Goal: Task Accomplishment & Management: Complete application form

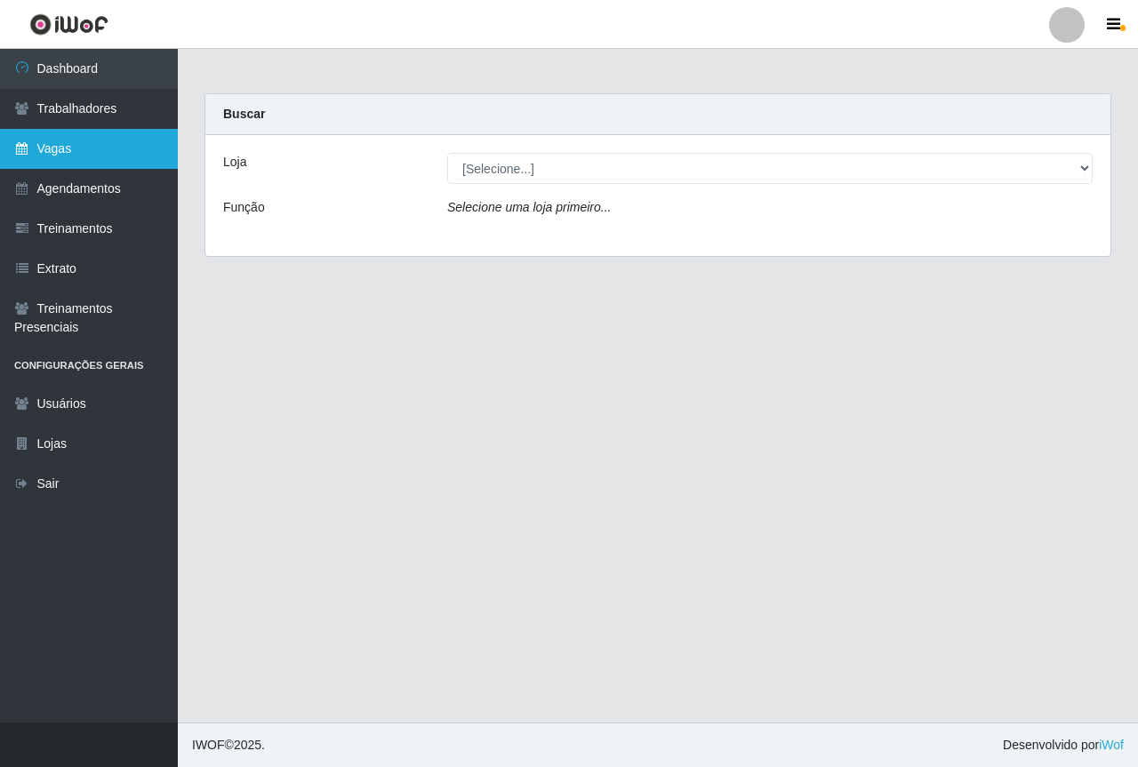
click at [119, 147] on link "Vagas" at bounding box center [89, 149] width 178 height 40
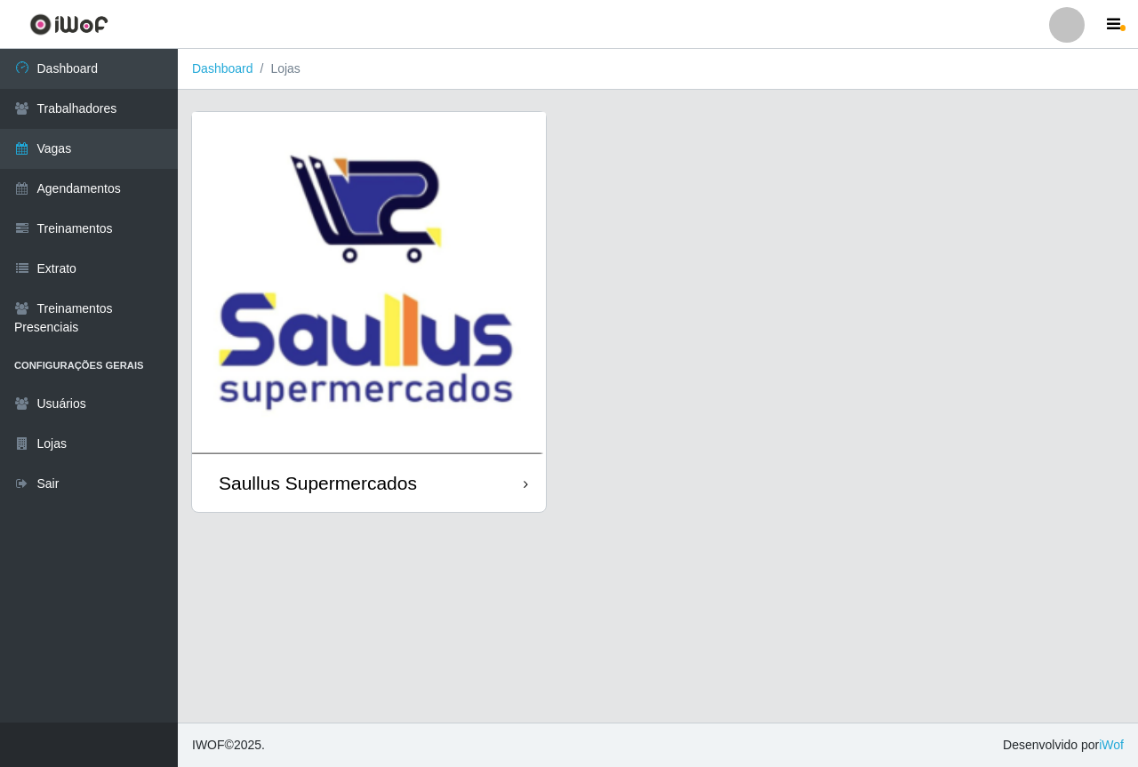
click at [402, 300] on img at bounding box center [369, 283] width 354 height 342
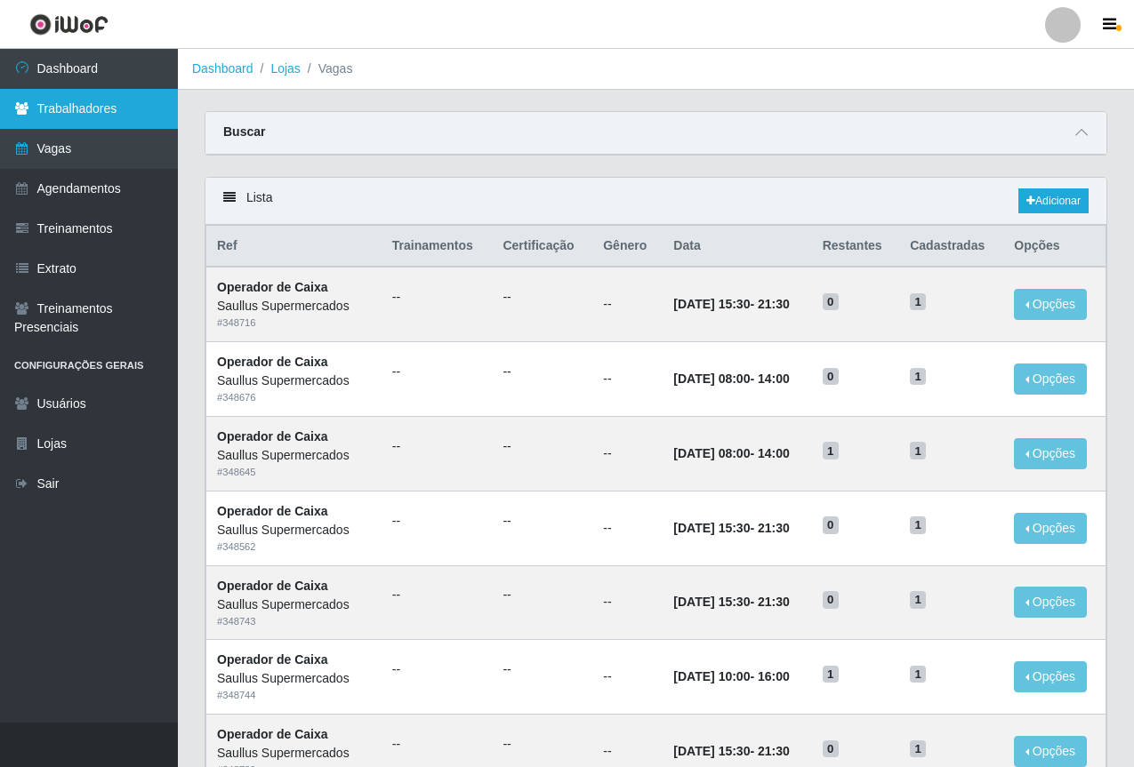
click at [117, 109] on link "Trabalhadores" at bounding box center [89, 109] width 178 height 40
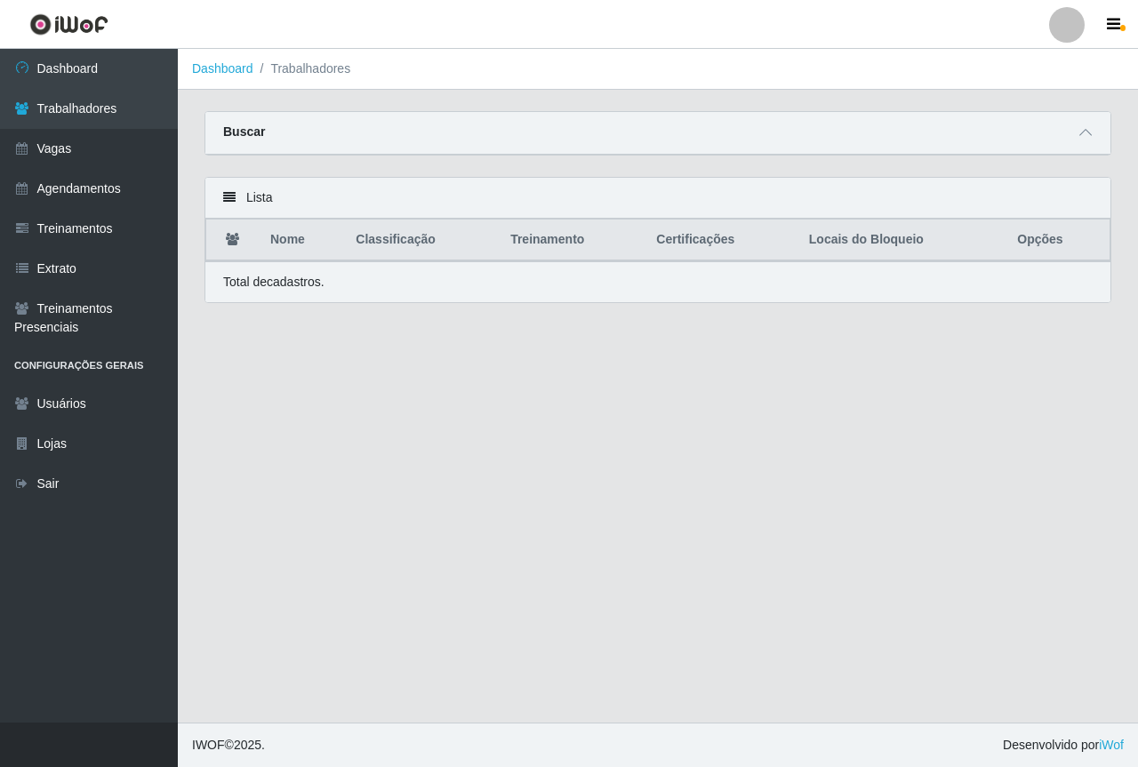
click at [265, 195] on div "Lista" at bounding box center [657, 198] width 905 height 41
click at [1079, 137] on span at bounding box center [1085, 133] width 21 height 20
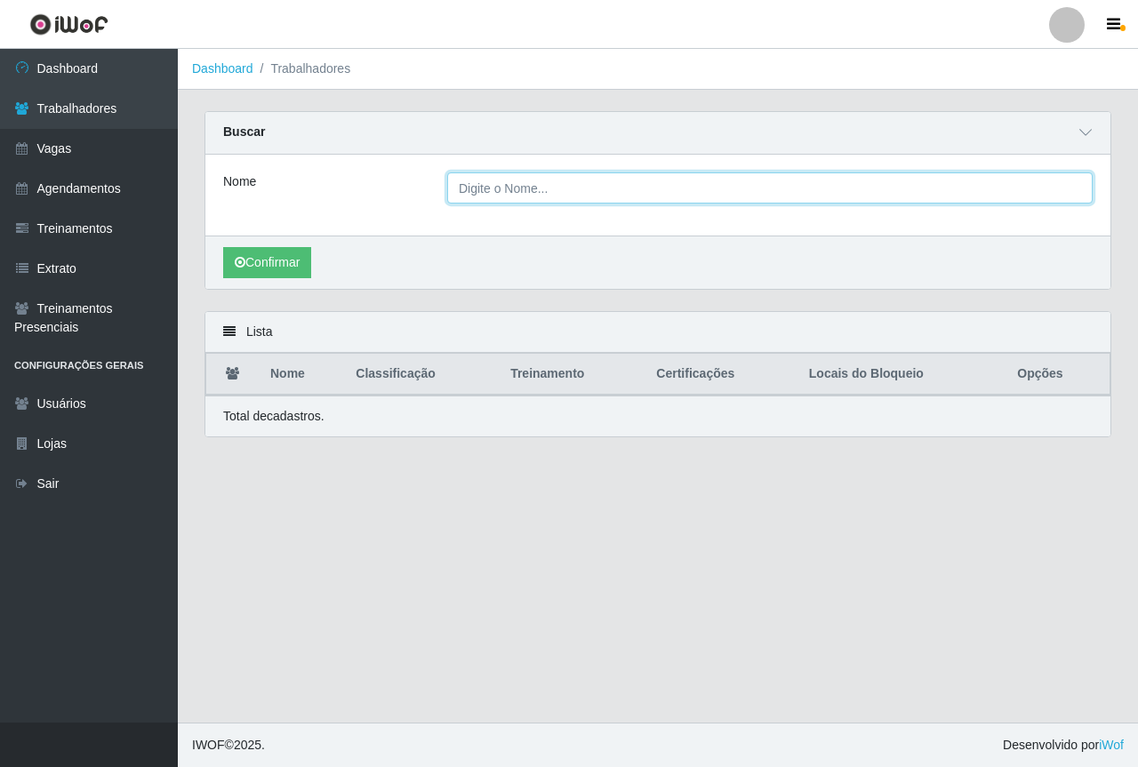
click at [591, 193] on input "Nome" at bounding box center [770, 188] width 646 height 31
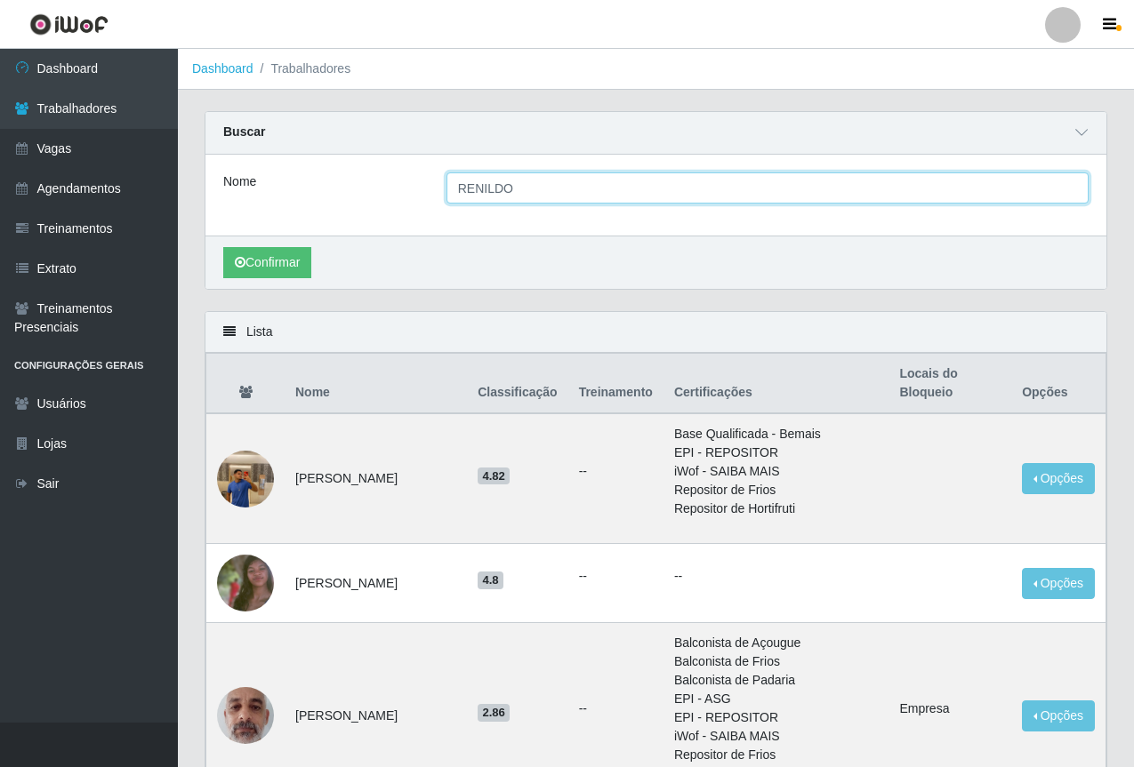
type input "renildo jorge lucena de souza"
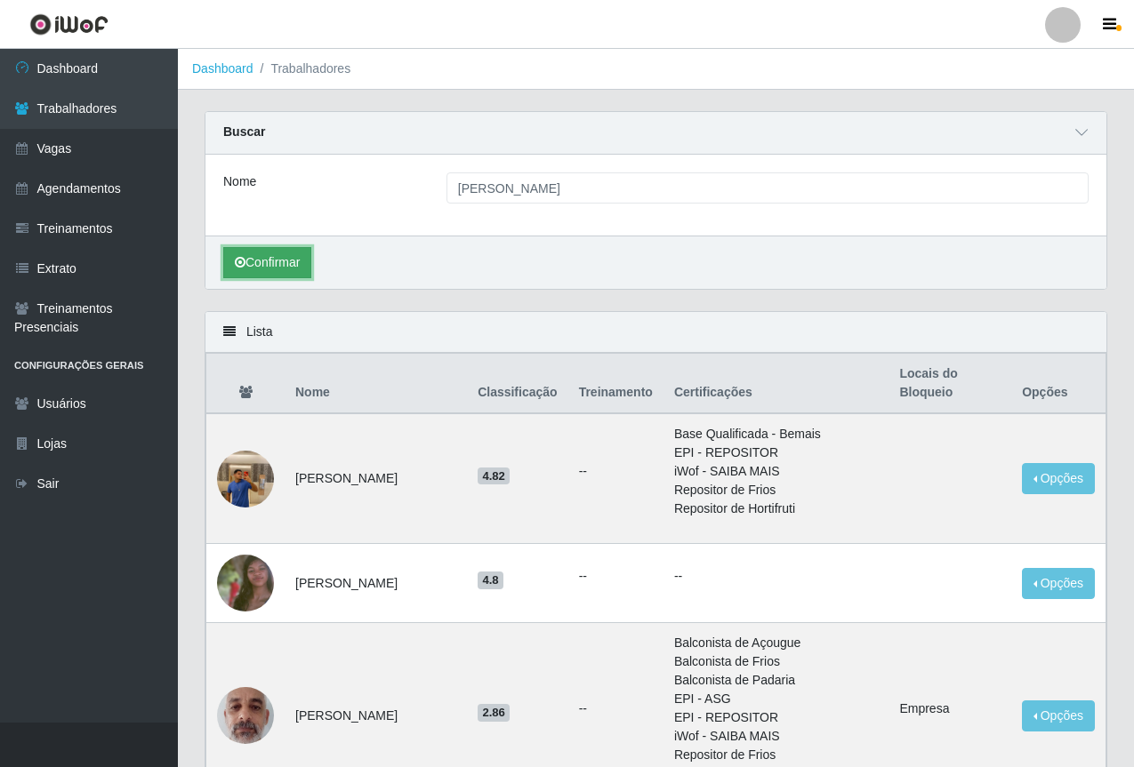
click at [282, 258] on button "Confirmar" at bounding box center [267, 262] width 88 height 31
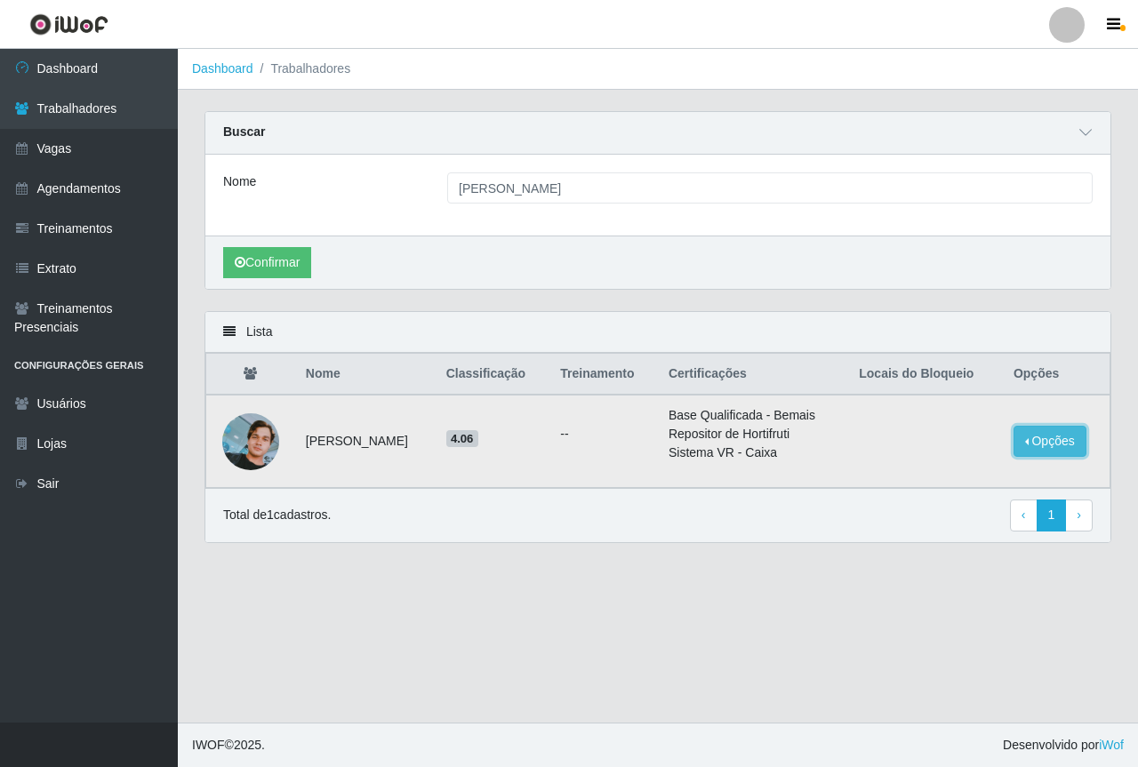
click at [1066, 451] on button "Opções" at bounding box center [1050, 441] width 73 height 31
click at [865, 654] on main "Dashboard Trabalhadores Carregando... Buscar Nome renildo jorge lucena de souza…" at bounding box center [658, 386] width 960 height 674
click at [1052, 435] on button "Opções" at bounding box center [1050, 441] width 73 height 31
click at [879, 613] on main "Dashboard Trabalhadores Carregando... Buscar Nome renildo jorge lucena de souza…" at bounding box center [658, 386] width 960 height 674
click at [879, 615] on main "Dashboard Trabalhadores Carregando... Buscar Nome renildo jorge lucena de souza…" at bounding box center [658, 386] width 960 height 674
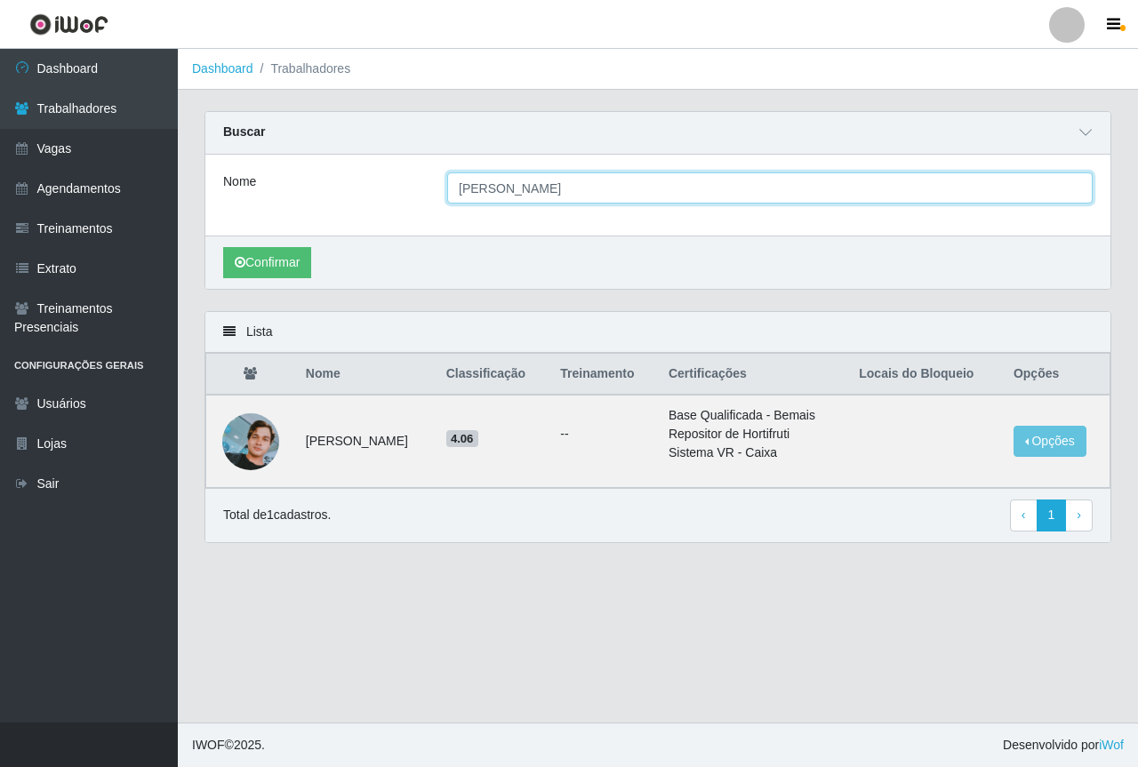
click at [708, 196] on input "renildo jorge lucena de souza" at bounding box center [770, 188] width 646 height 31
drag, startPoint x: 687, startPoint y: 200, endPoint x: 408, endPoint y: 198, distance: 279.3
click at [408, 198] on div "Nome renildo jorge lucena de souza" at bounding box center [658, 188] width 896 height 31
click at [528, 199] on input "Nome" at bounding box center [770, 188] width 646 height 31
type input "JULIA GOMES DA CRUZ"
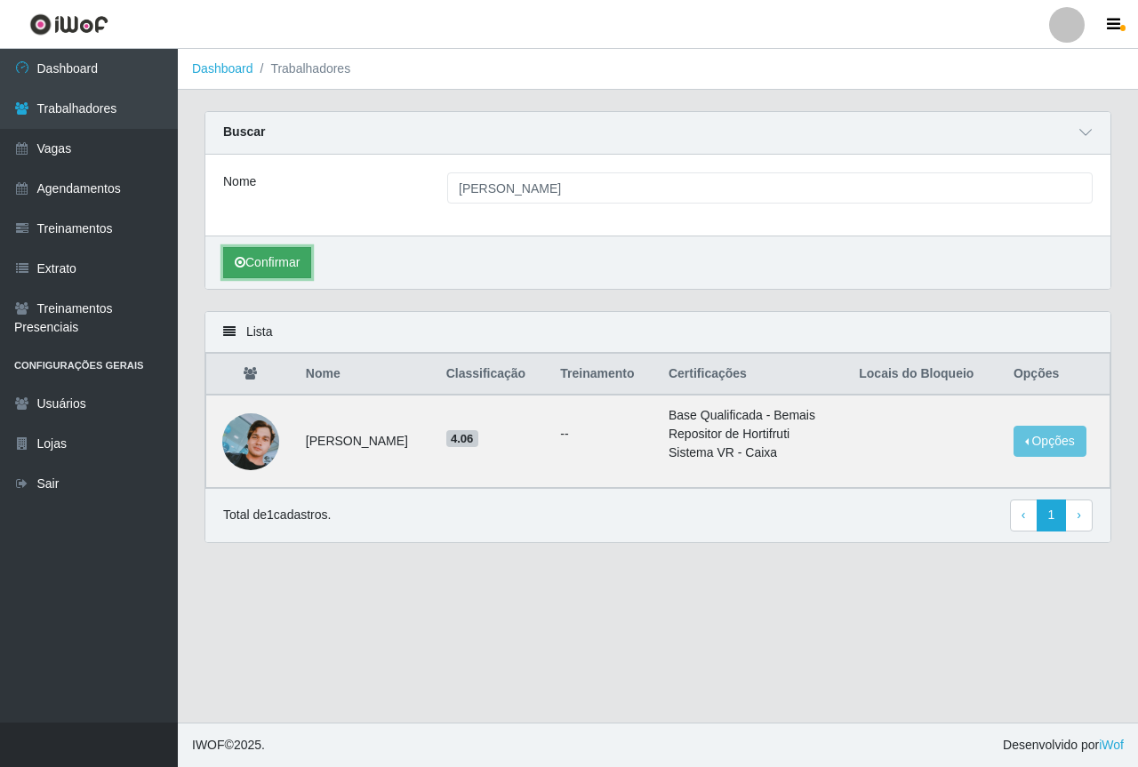
click at [269, 259] on button "Confirmar" at bounding box center [267, 262] width 88 height 31
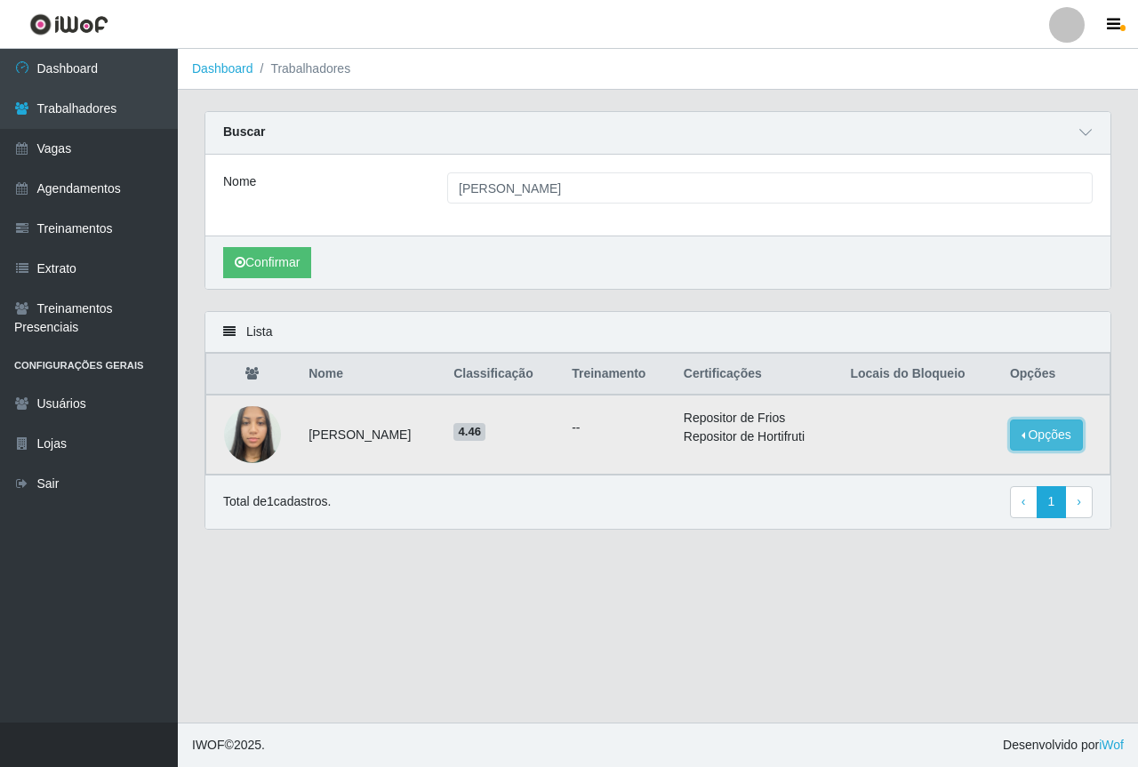
click at [1030, 439] on button "Opções" at bounding box center [1046, 435] width 73 height 31
click at [889, 416] on button "Bloquear - Empresa" at bounding box center [935, 415] width 143 height 37
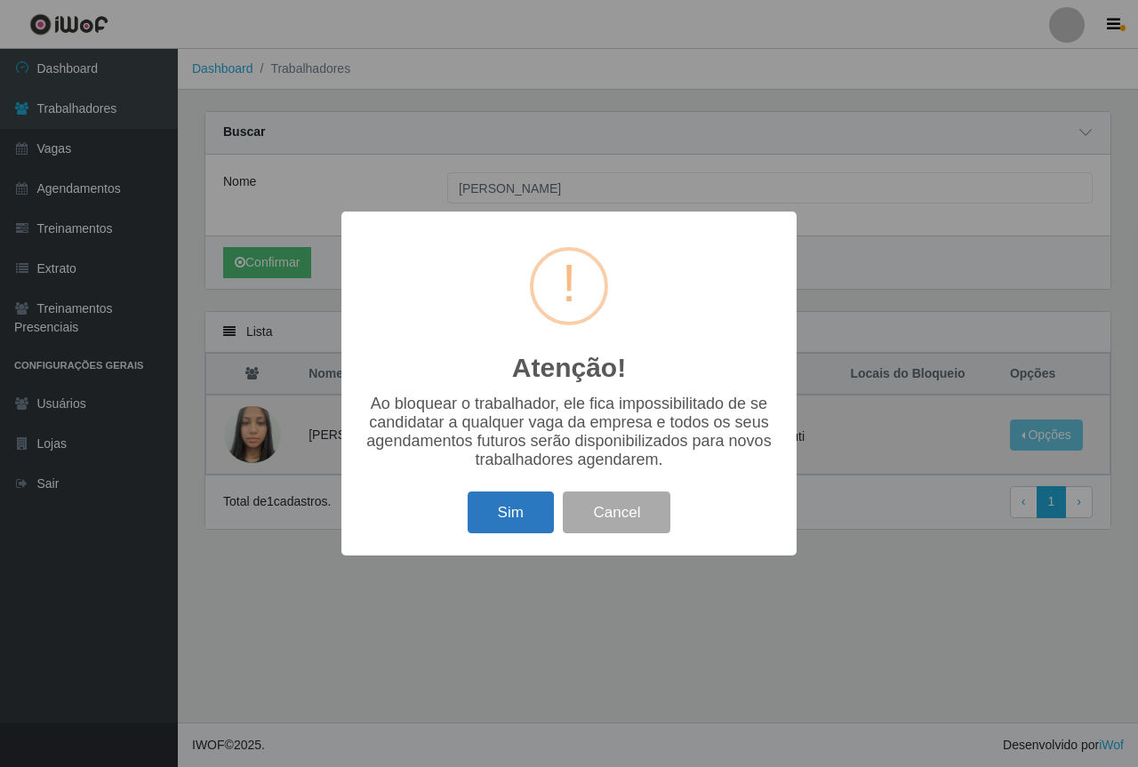
click at [492, 520] on button "Sim" at bounding box center [511, 513] width 86 height 42
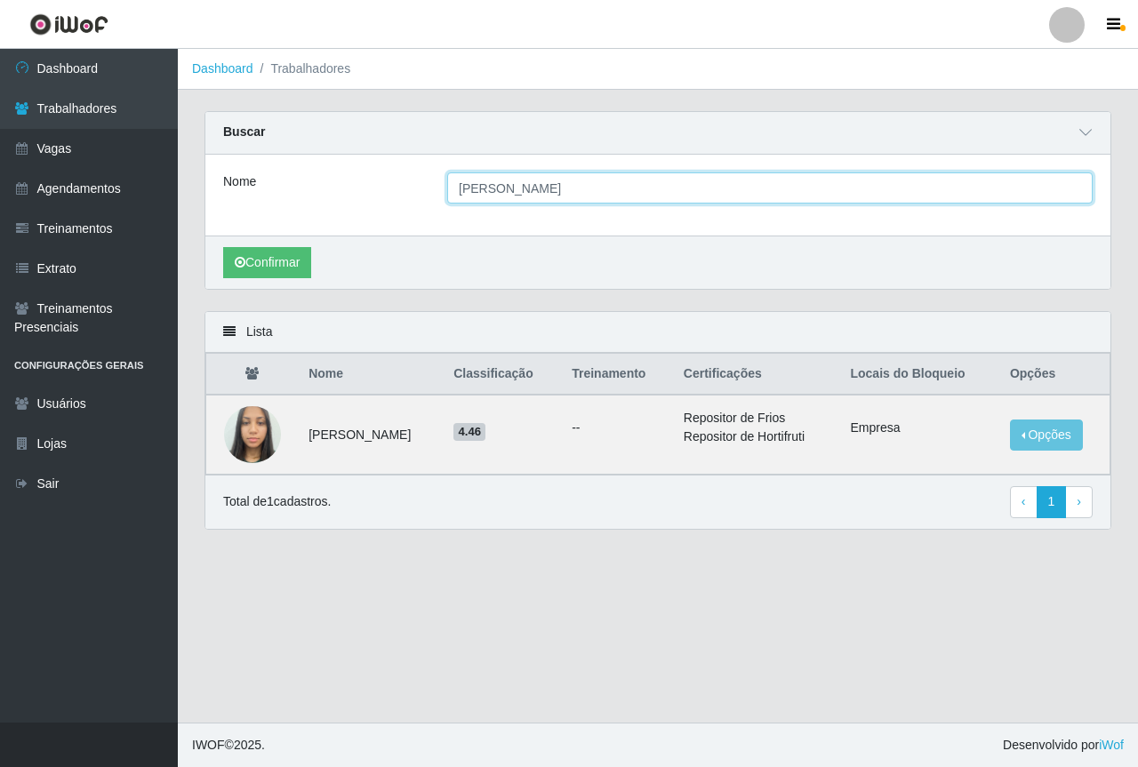
drag, startPoint x: 610, startPoint y: 189, endPoint x: 436, endPoint y: 208, distance: 175.4
click at [436, 208] on div "Nome JULIA GOMES DA CRUZ" at bounding box center [657, 195] width 905 height 81
click at [223, 247] on button "Confirmar" at bounding box center [267, 262] width 88 height 31
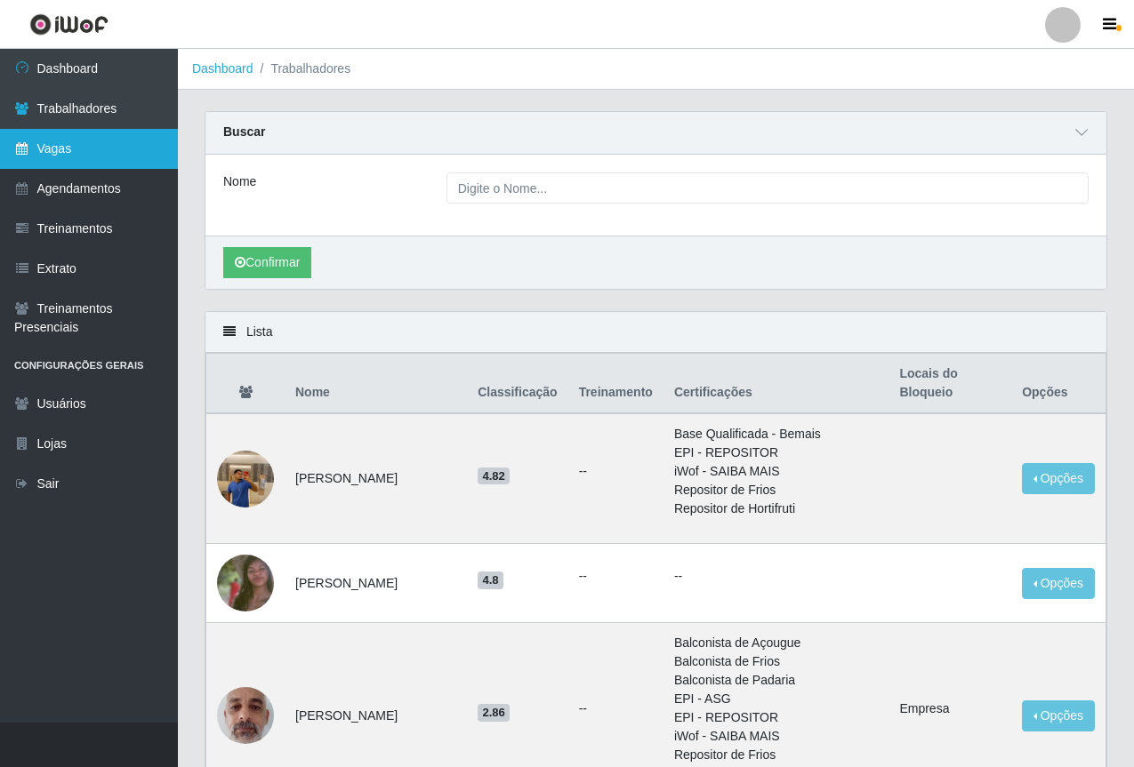
click at [128, 163] on link "Vagas" at bounding box center [89, 149] width 178 height 40
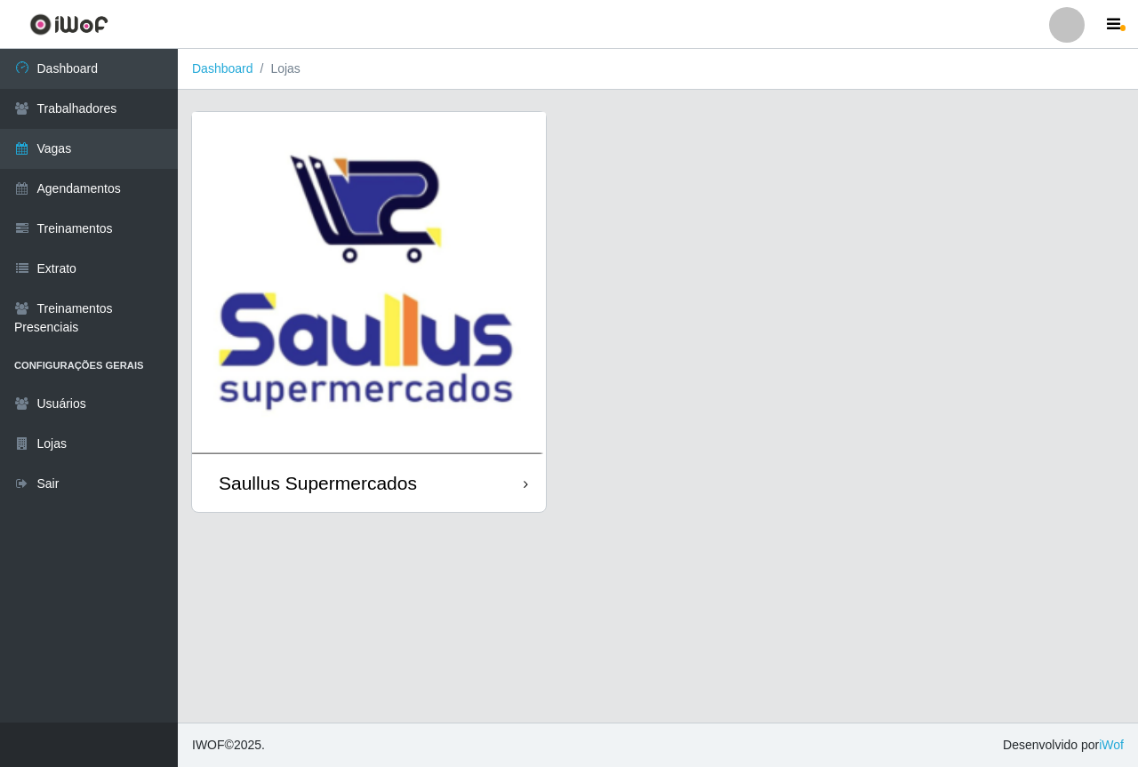
click at [372, 317] on img at bounding box center [369, 283] width 354 height 342
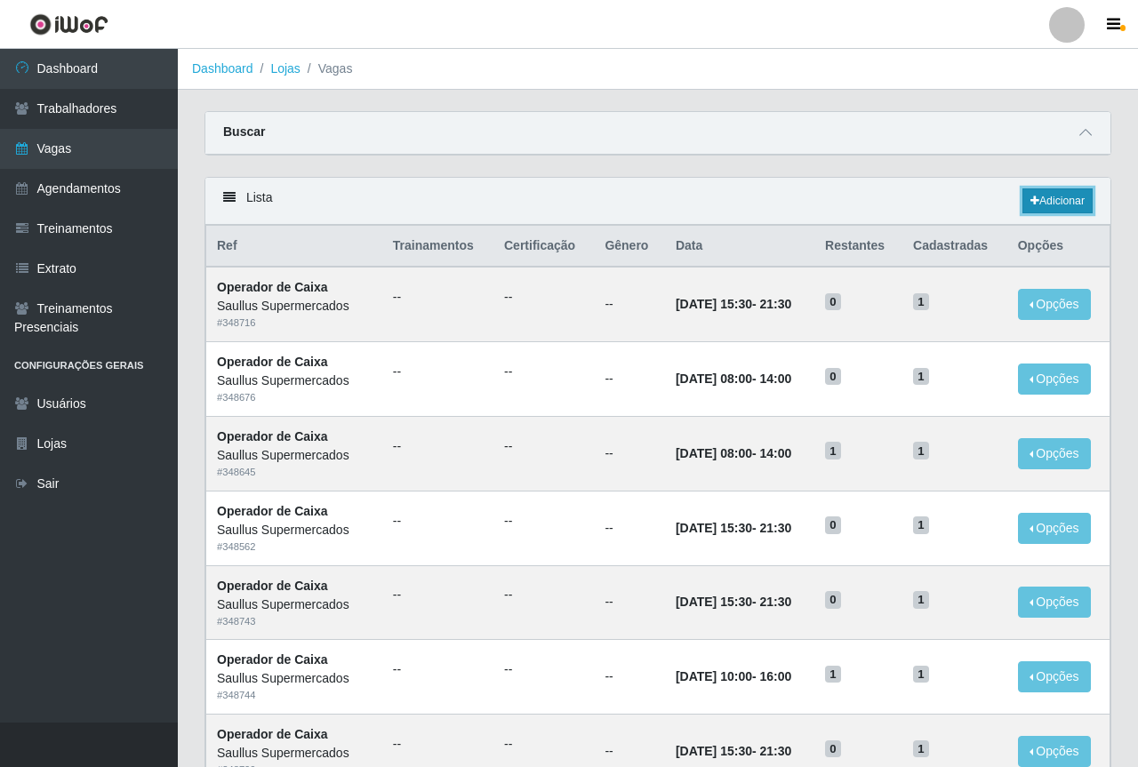
click at [1059, 206] on link "Adicionar" at bounding box center [1058, 201] width 70 height 25
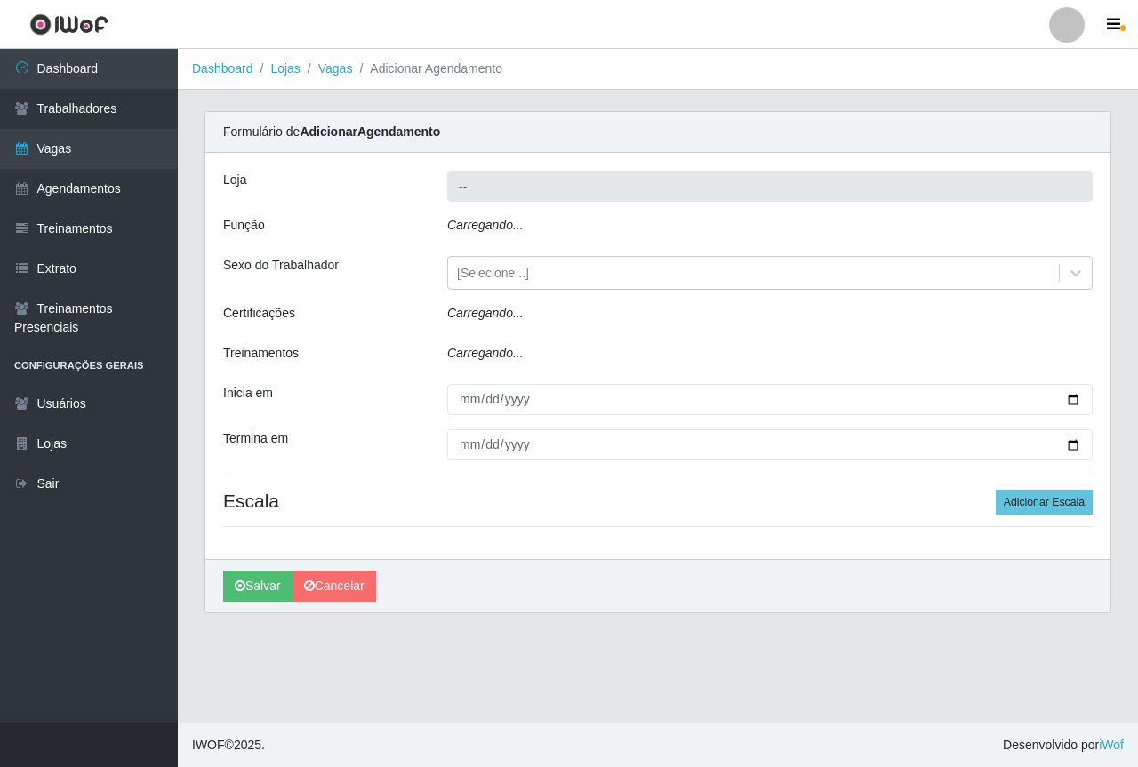
type input "Saullus Supermercados"
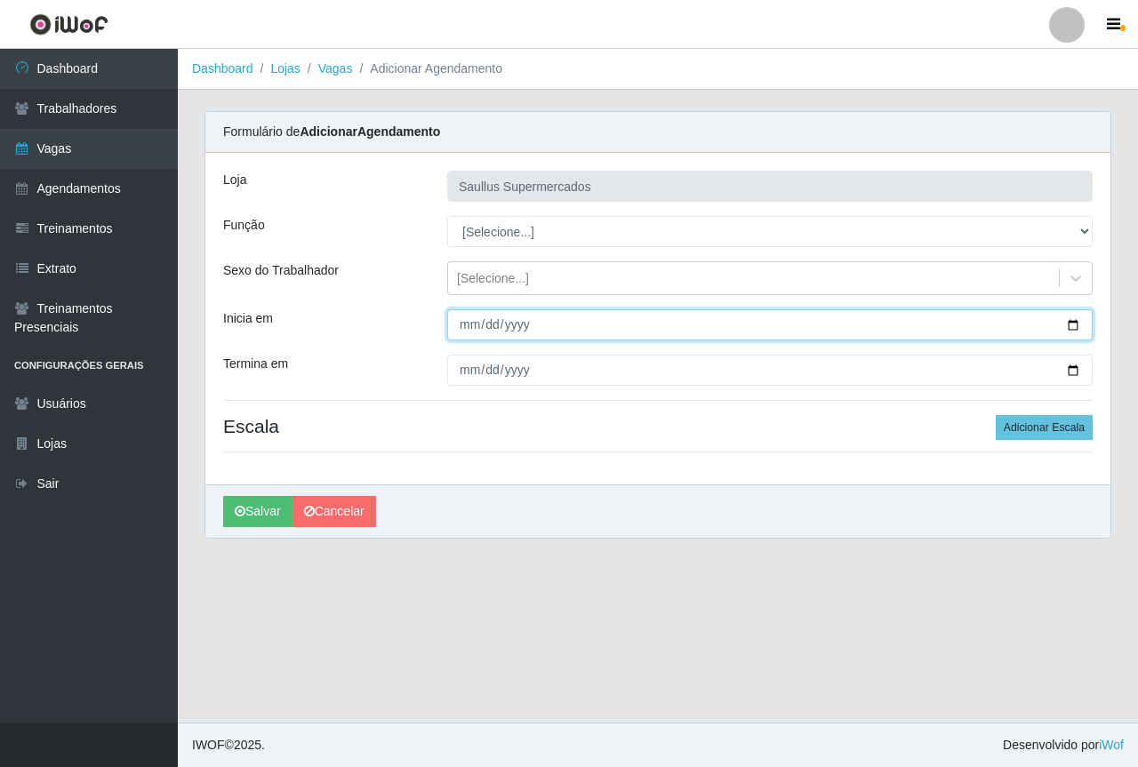
click at [465, 323] on input "Inicia em" at bounding box center [770, 324] width 646 height 31
type input "2025-10-10"
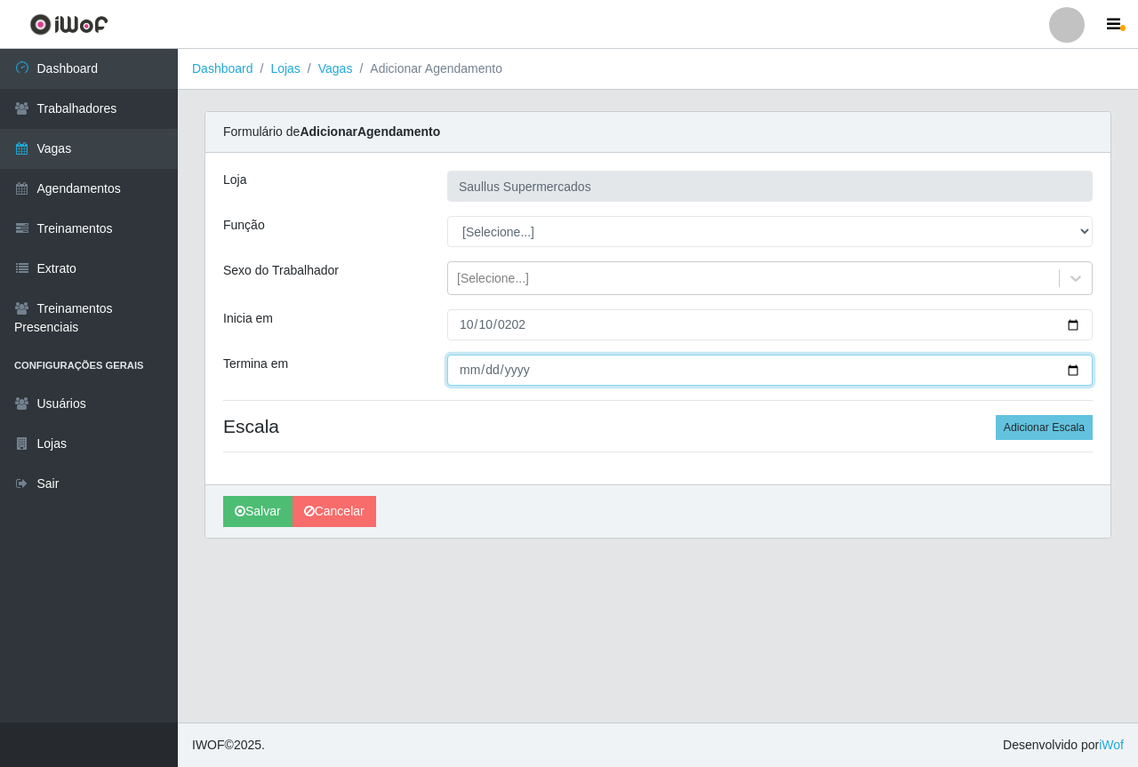
click at [458, 365] on input "Termina em" at bounding box center [770, 370] width 646 height 31
type input "2025-10-10"
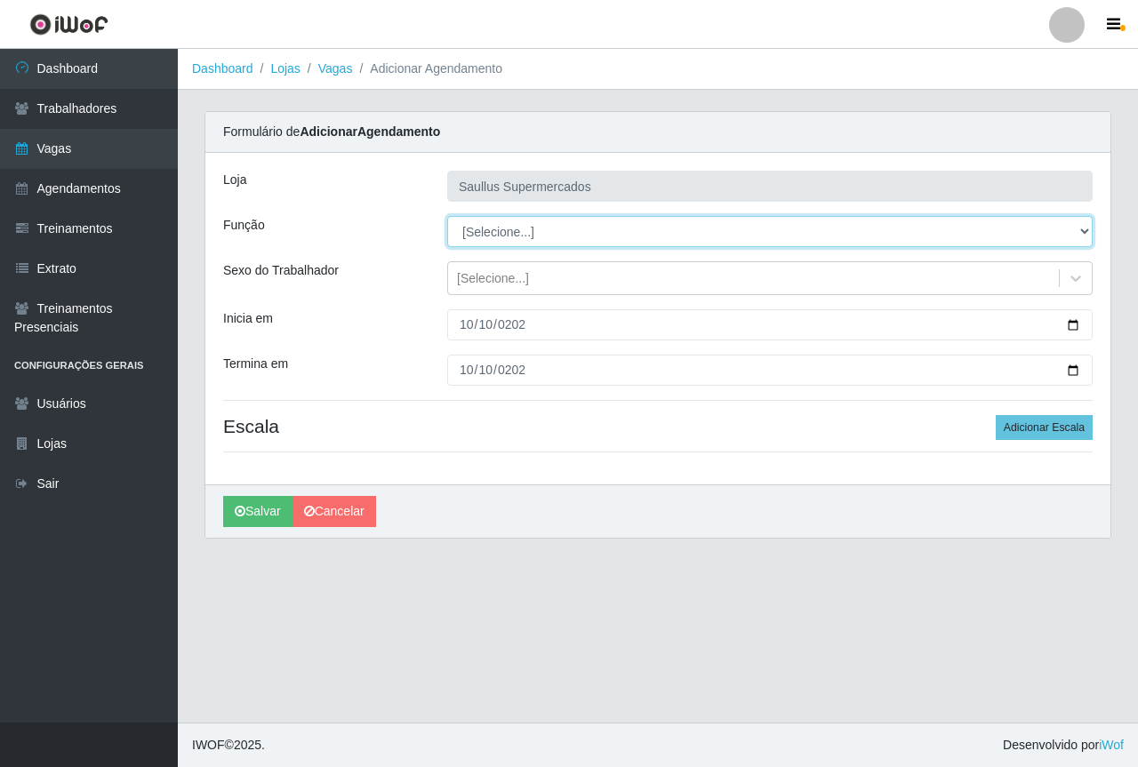
click at [467, 240] on select "[Selecione...] ASG ASG + ASG ++ Balconista de Açougue Balconista de Açougue + B…" at bounding box center [770, 231] width 646 height 31
select select "22"
click at [447, 216] on select "[Selecione...] ASG ASG + ASG ++ Balconista de Açougue Balconista de Açougue + B…" at bounding box center [770, 231] width 646 height 31
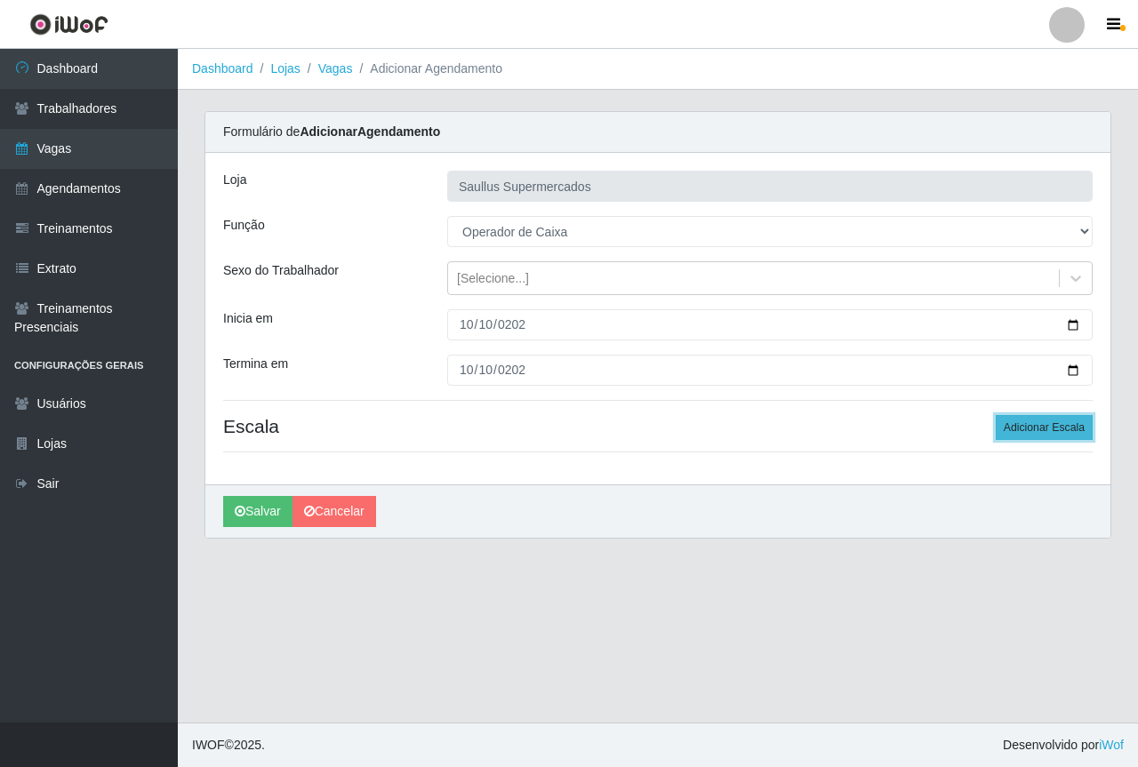
click at [1022, 431] on button "Adicionar Escala" at bounding box center [1044, 427] width 97 height 25
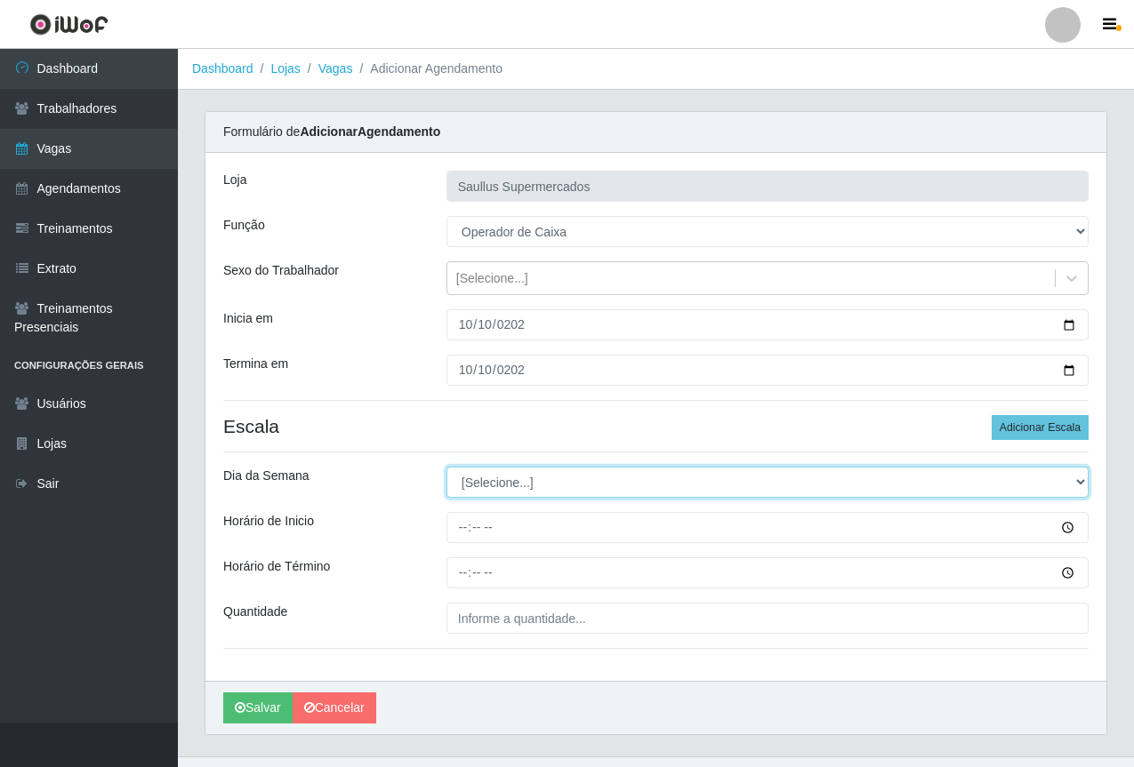
click at [498, 487] on select "[Selecione...] Segunda Terça Quarta Quinta Sexta Sábado Domingo" at bounding box center [767, 482] width 642 height 31
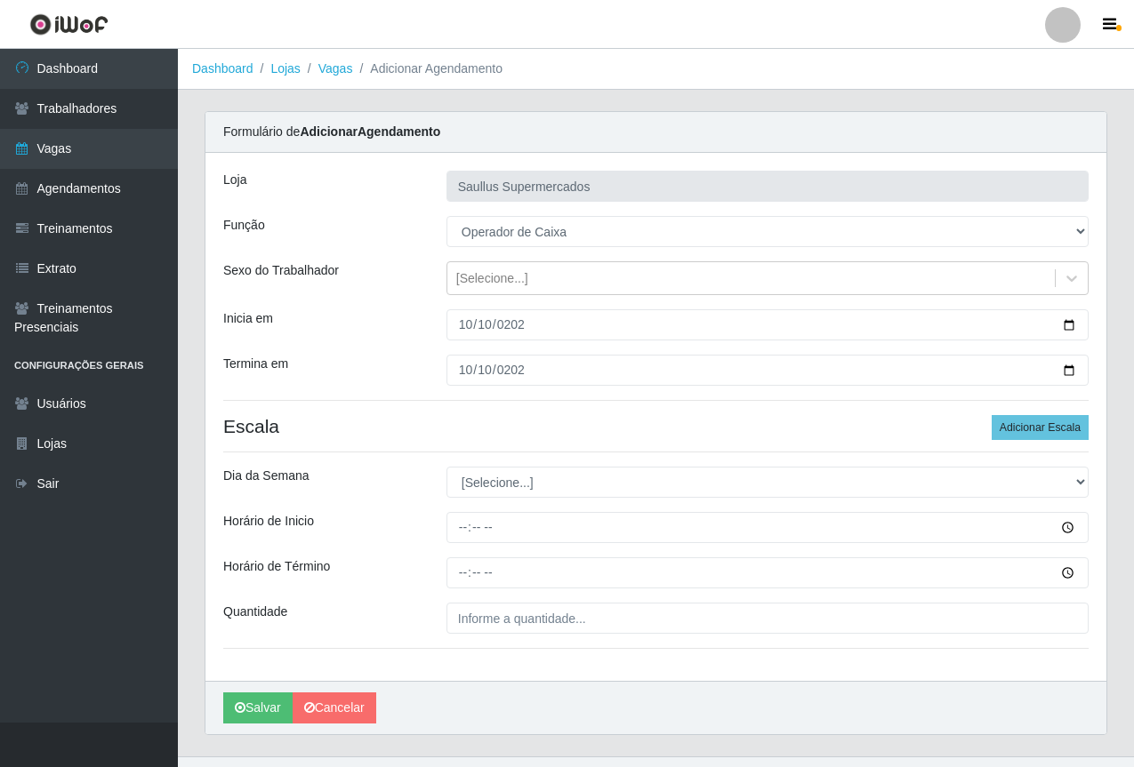
click at [368, 526] on div "Horário de Inicio" at bounding box center [321, 527] width 223 height 31
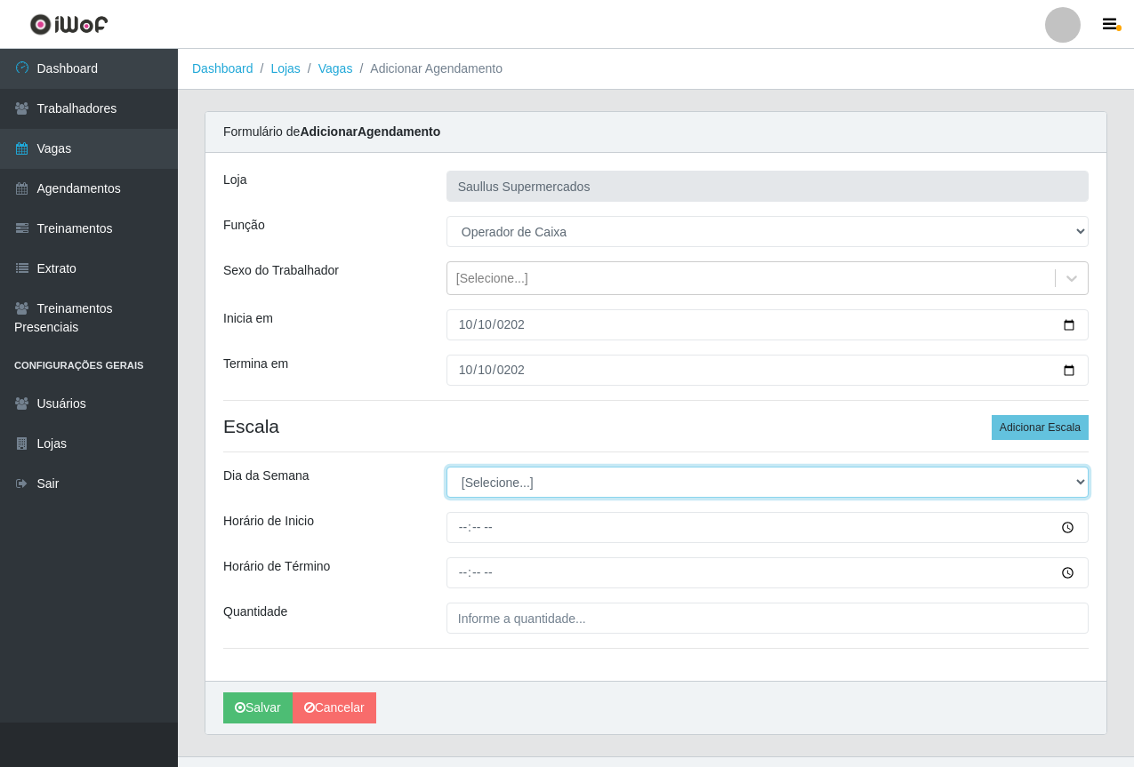
click at [468, 490] on select "[Selecione...] Segunda Terça Quarta Quinta Sexta Sábado Domingo" at bounding box center [767, 482] width 642 height 31
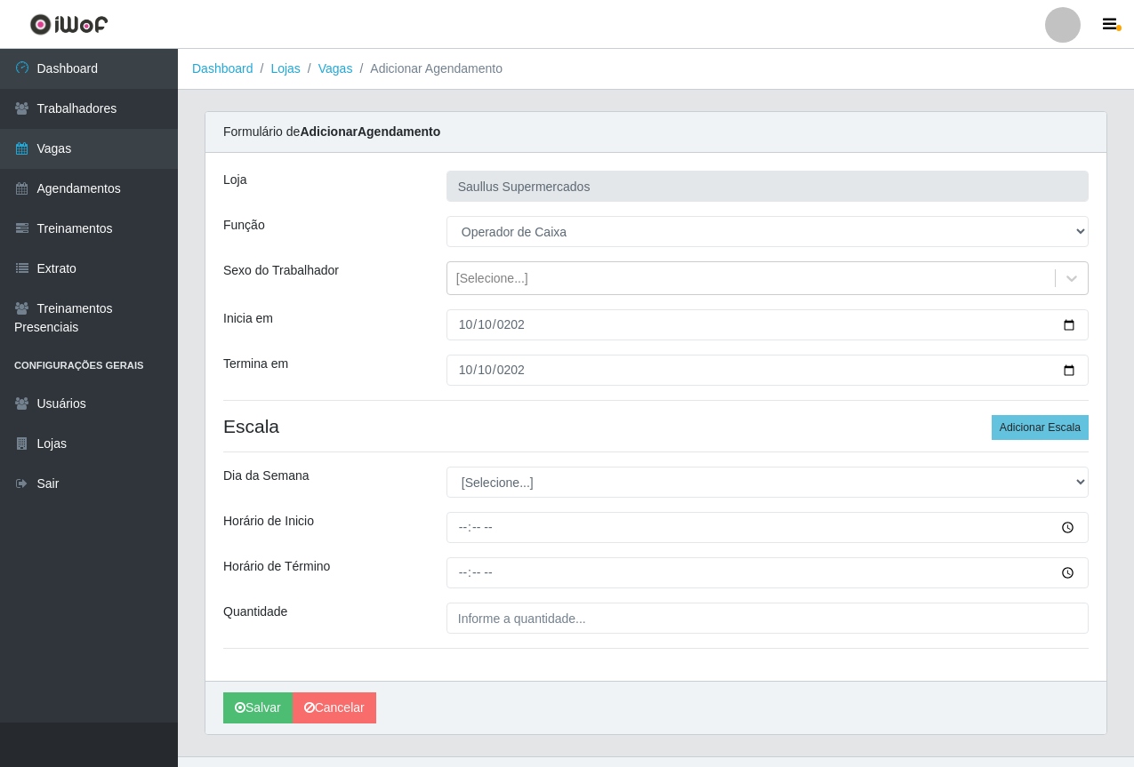
click at [382, 468] on div "Dia da Semana" at bounding box center [321, 482] width 223 height 31
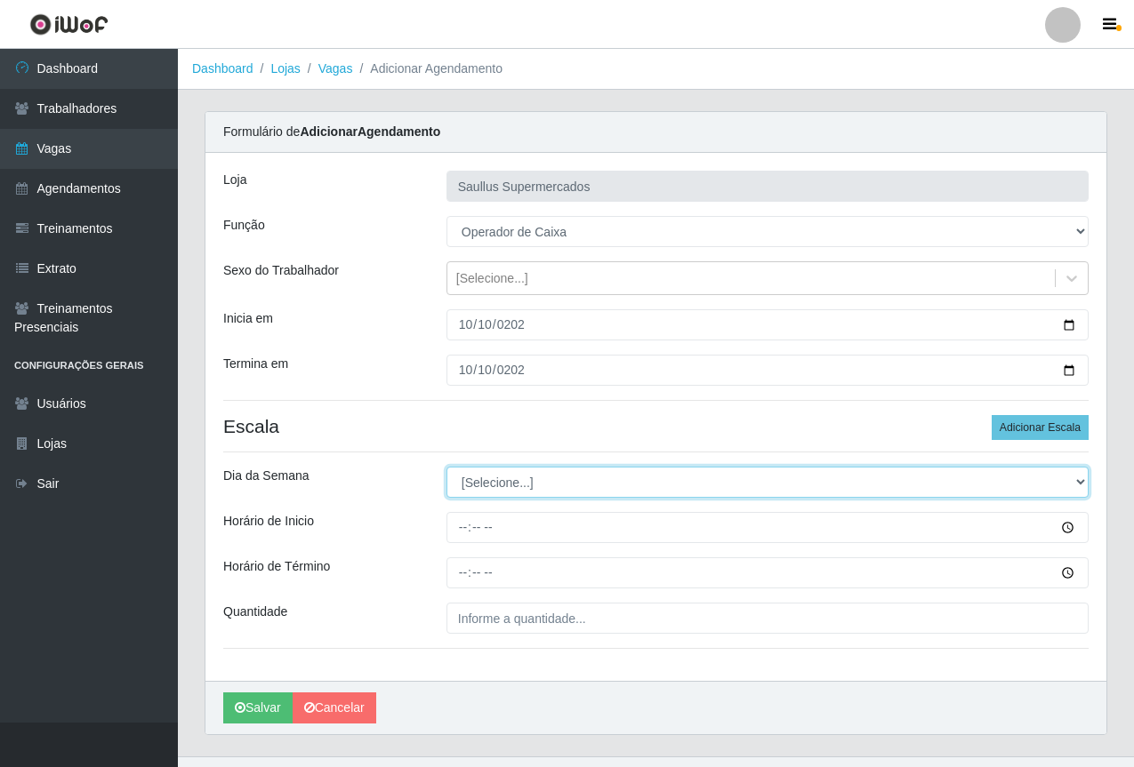
click at [472, 485] on select "[Selecione...] Segunda Terça Quarta Quinta Sexta Sábado Domingo" at bounding box center [767, 482] width 642 height 31
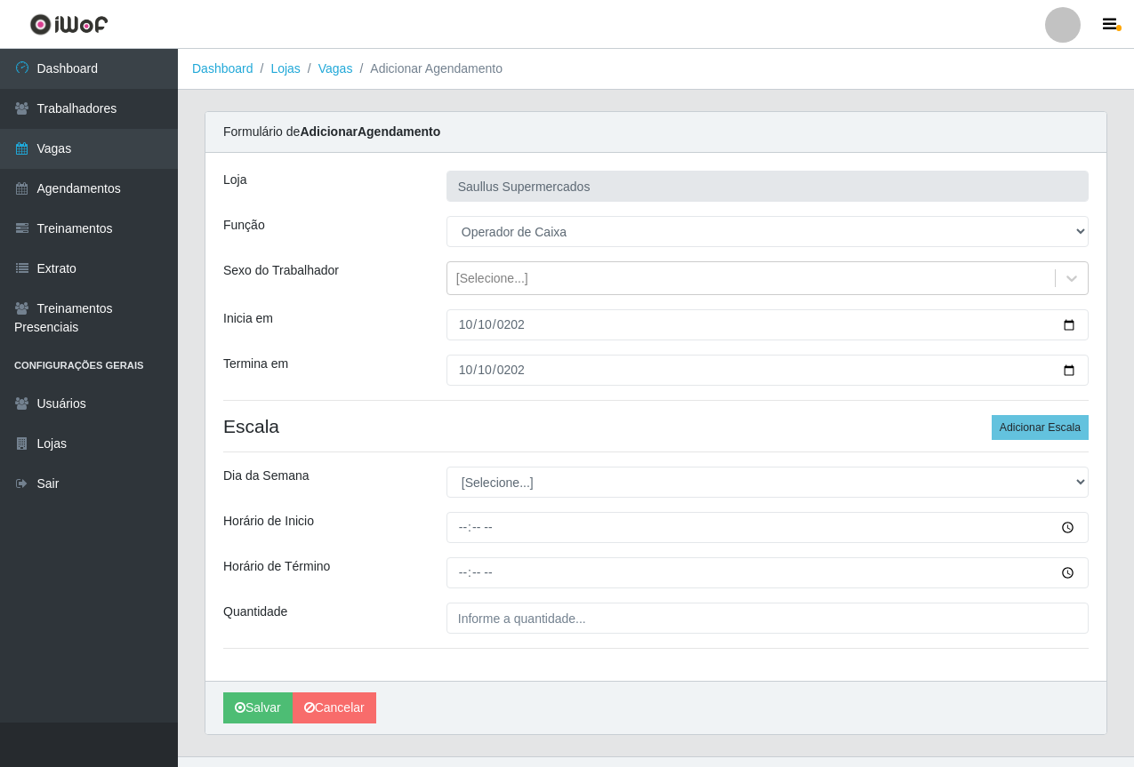
click at [405, 601] on div "Loja Saullus Supermercados Função [Selecione...] ASG ASG + ASG ++ Balconista de…" at bounding box center [655, 417] width 901 height 528
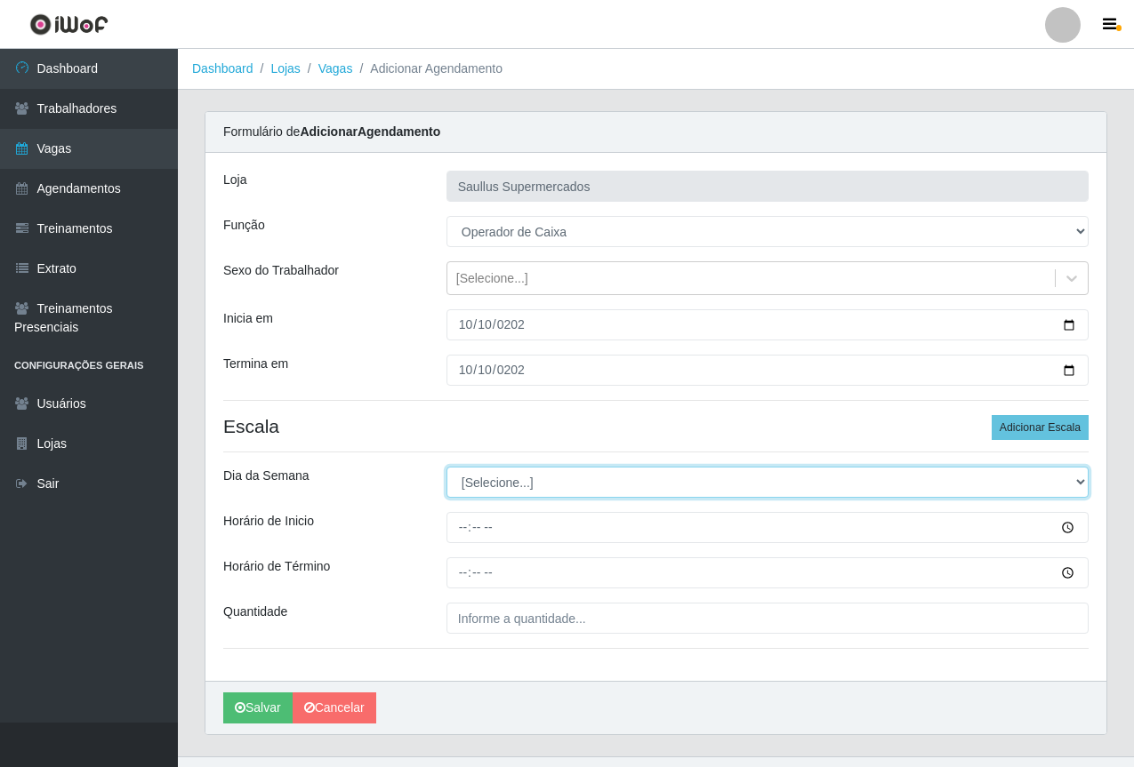
click at [496, 493] on select "[Selecione...] Segunda Terça Quarta Quinta Sexta Sábado Domingo" at bounding box center [767, 482] width 642 height 31
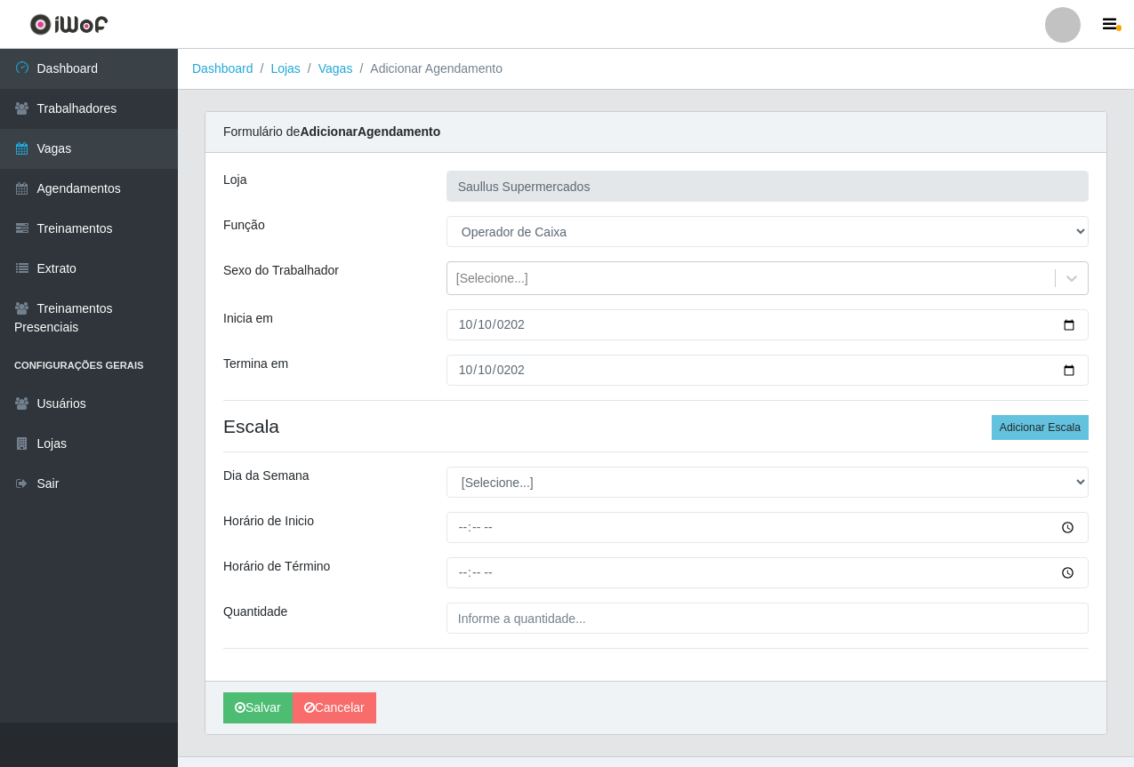
click at [365, 490] on div "Dia da Semana" at bounding box center [321, 482] width 223 height 31
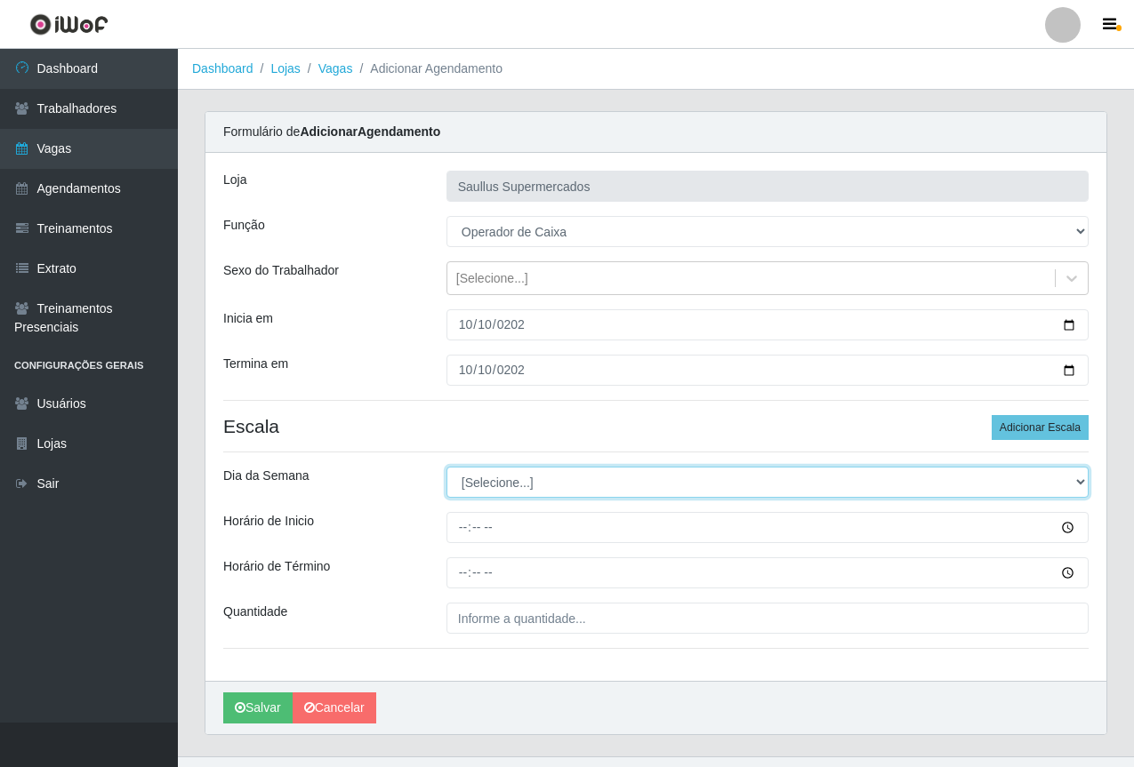
click at [534, 483] on select "[Selecione...] Segunda Terça Quarta Quinta Sexta Sábado Domingo" at bounding box center [767, 482] width 642 height 31
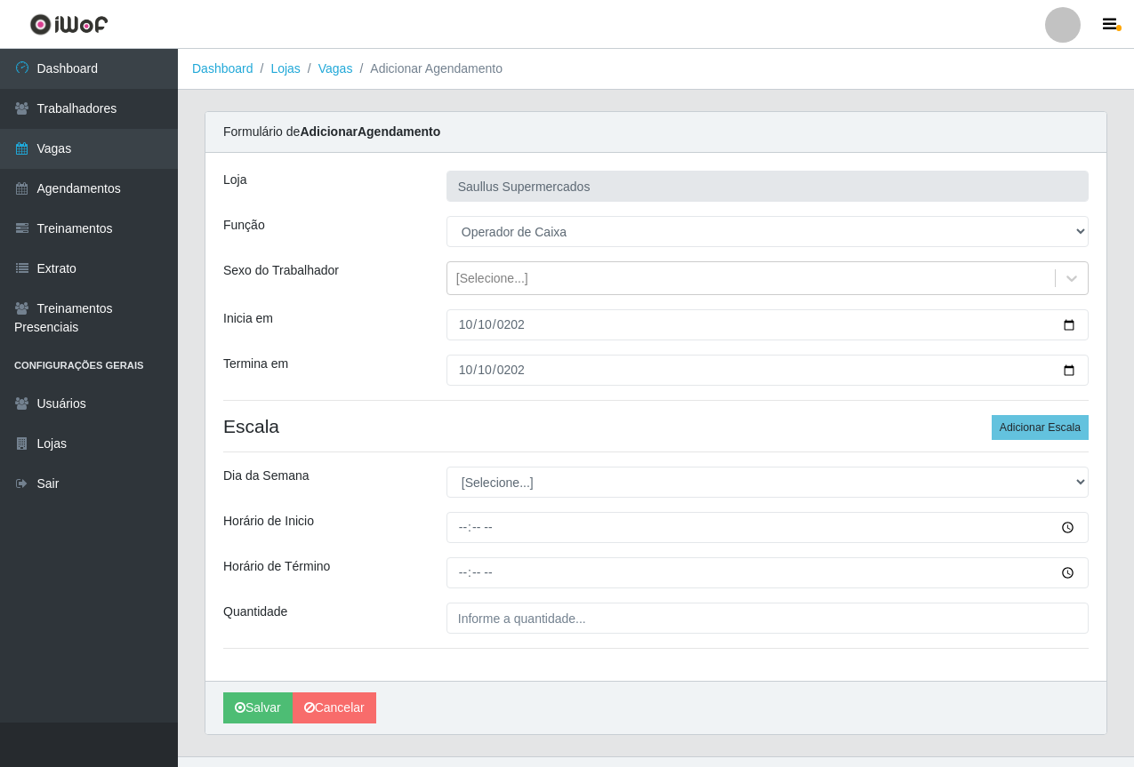
click at [411, 546] on div "Loja Saullus Supermercados Função [Selecione...] ASG ASG + ASG ++ Balconista de…" at bounding box center [655, 417] width 901 height 528
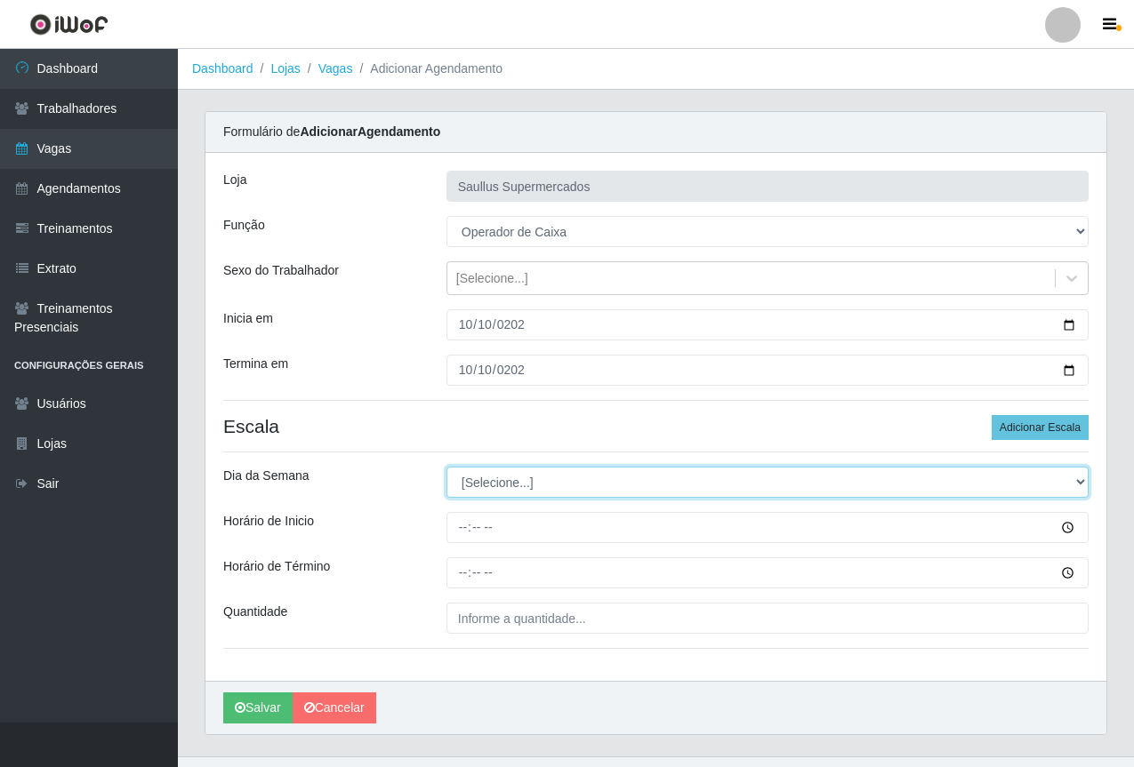
click at [470, 484] on select "[Selecione...] Segunda Terça Quarta Quinta Sexta Sábado Domingo" at bounding box center [767, 482] width 642 height 31
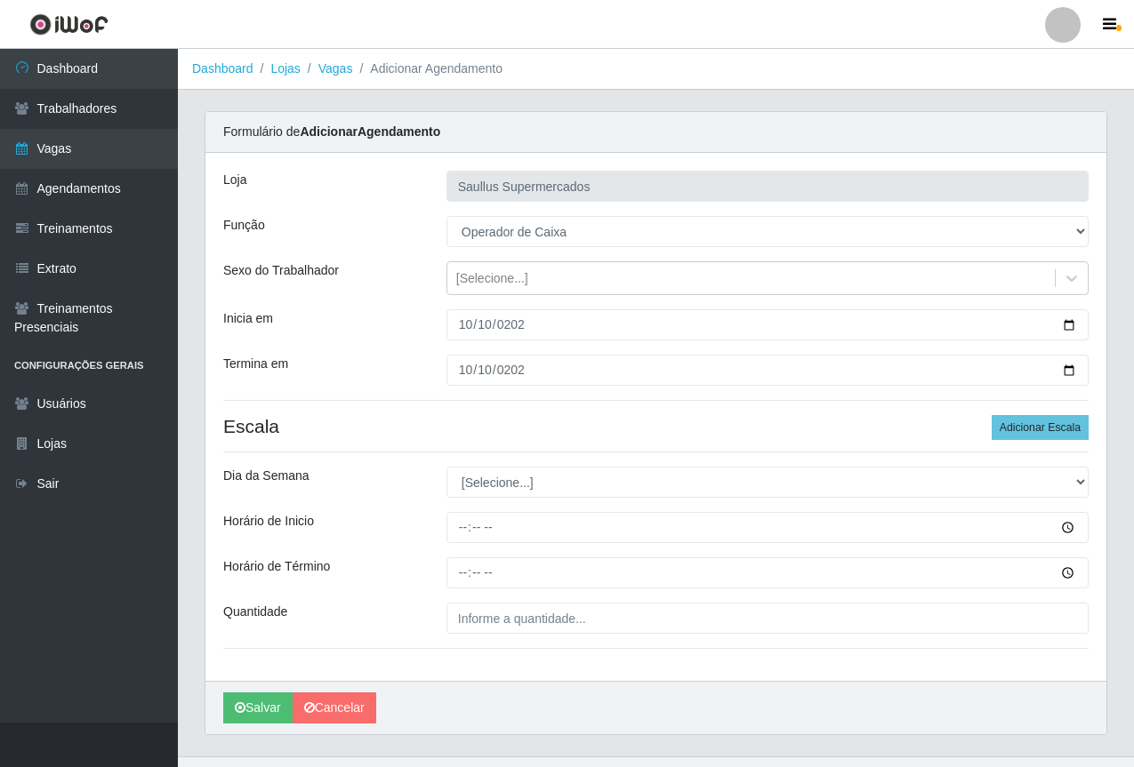
click at [433, 539] on div at bounding box center [767, 527] width 669 height 31
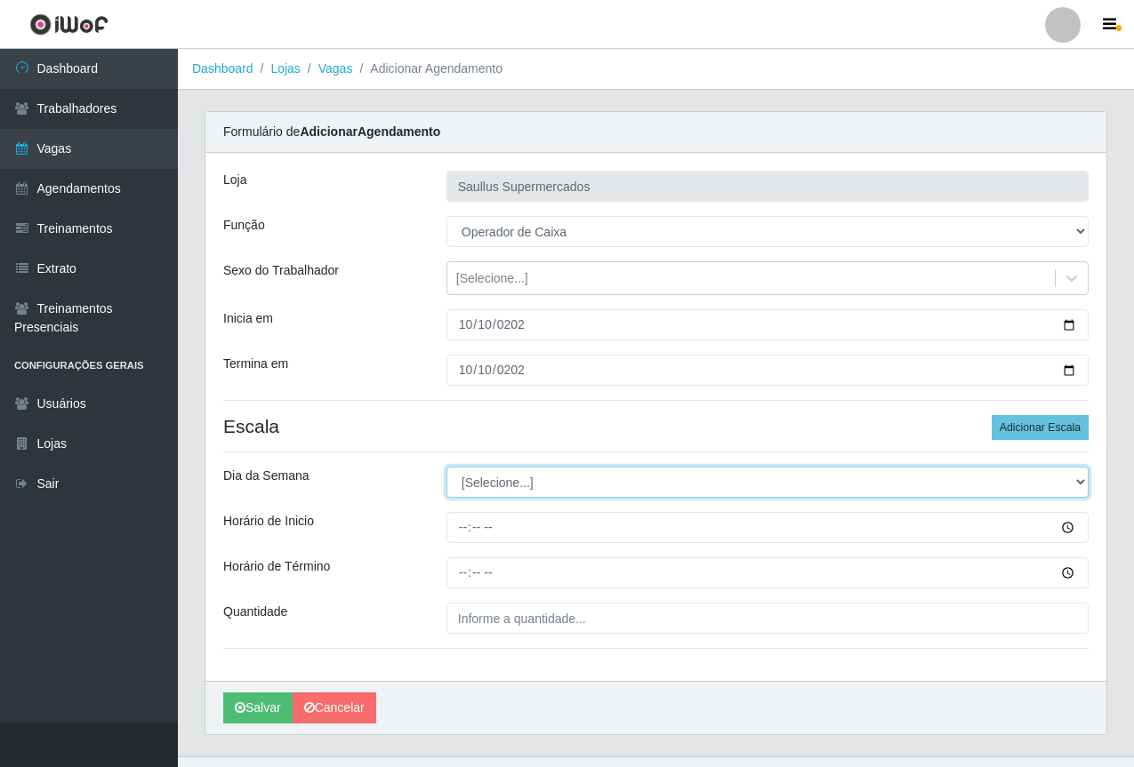
click at [502, 478] on select "[Selecione...] Segunda Terça Quarta Quinta Sexta Sábado Domingo" at bounding box center [767, 482] width 642 height 31
select select "5"
click at [446, 467] on select "[Selecione...] Segunda Terça Quarta Quinta Sexta Sábado Domingo" at bounding box center [767, 482] width 642 height 31
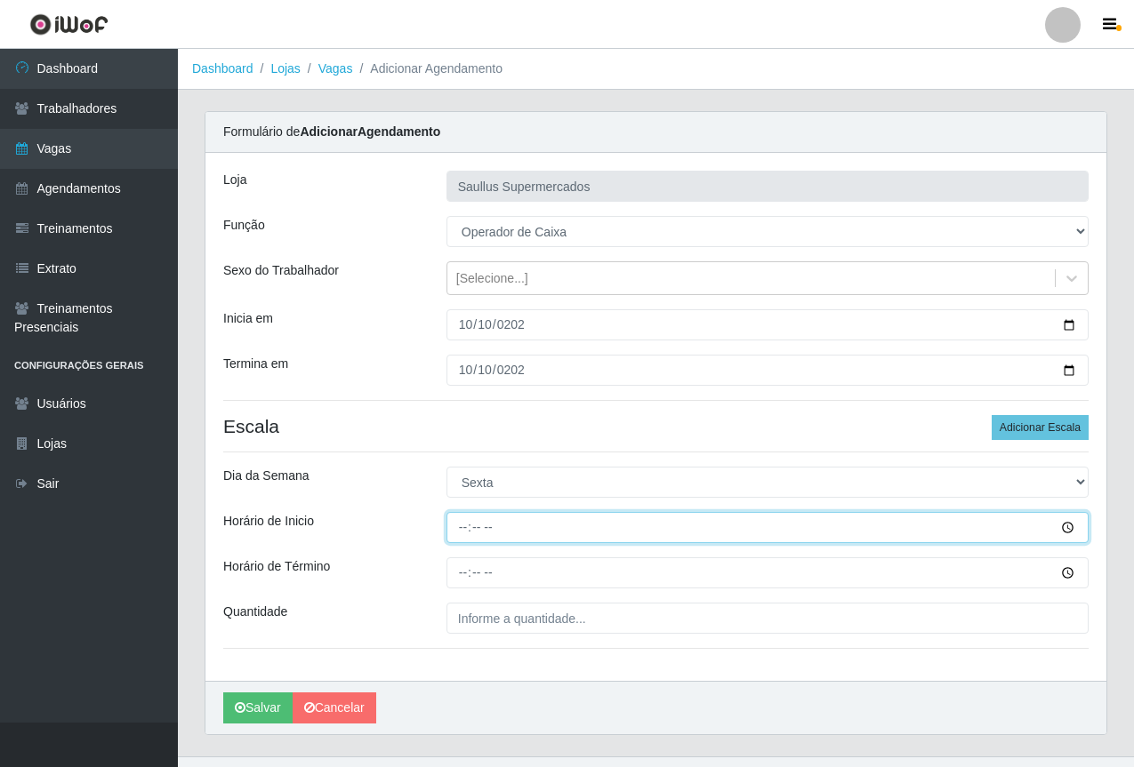
click at [454, 539] on input "Horário de Inicio" at bounding box center [767, 527] width 642 height 31
type input "15:30"
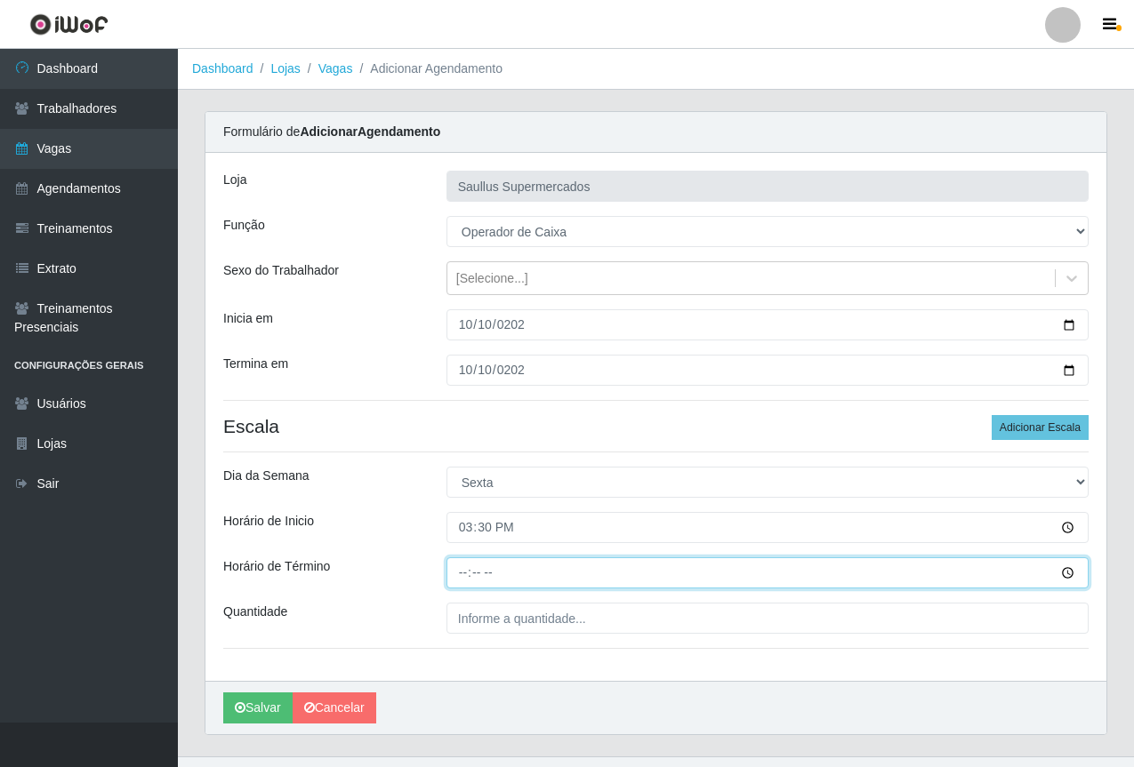
click at [455, 580] on input "Horário de Término" at bounding box center [767, 573] width 642 height 31
type input "21:30"
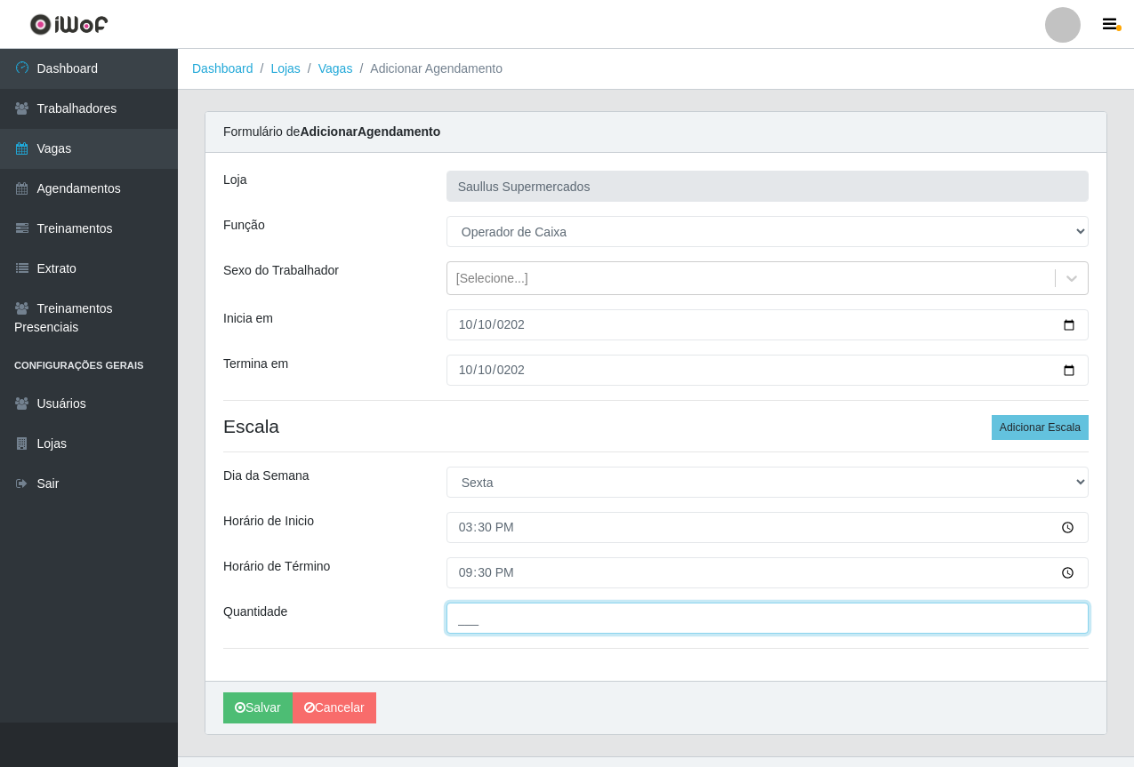
click at [505, 617] on input "___" at bounding box center [767, 618] width 642 height 31
type input "1__"
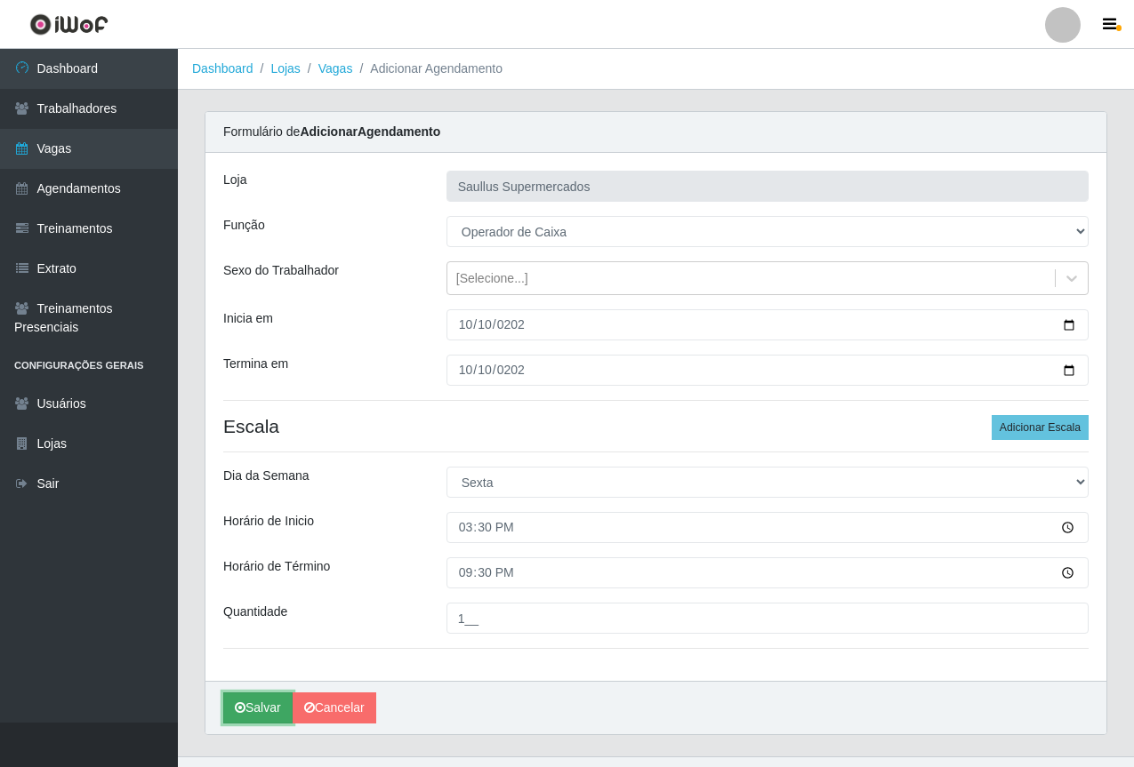
click at [260, 710] on button "Salvar" at bounding box center [257, 708] width 69 height 31
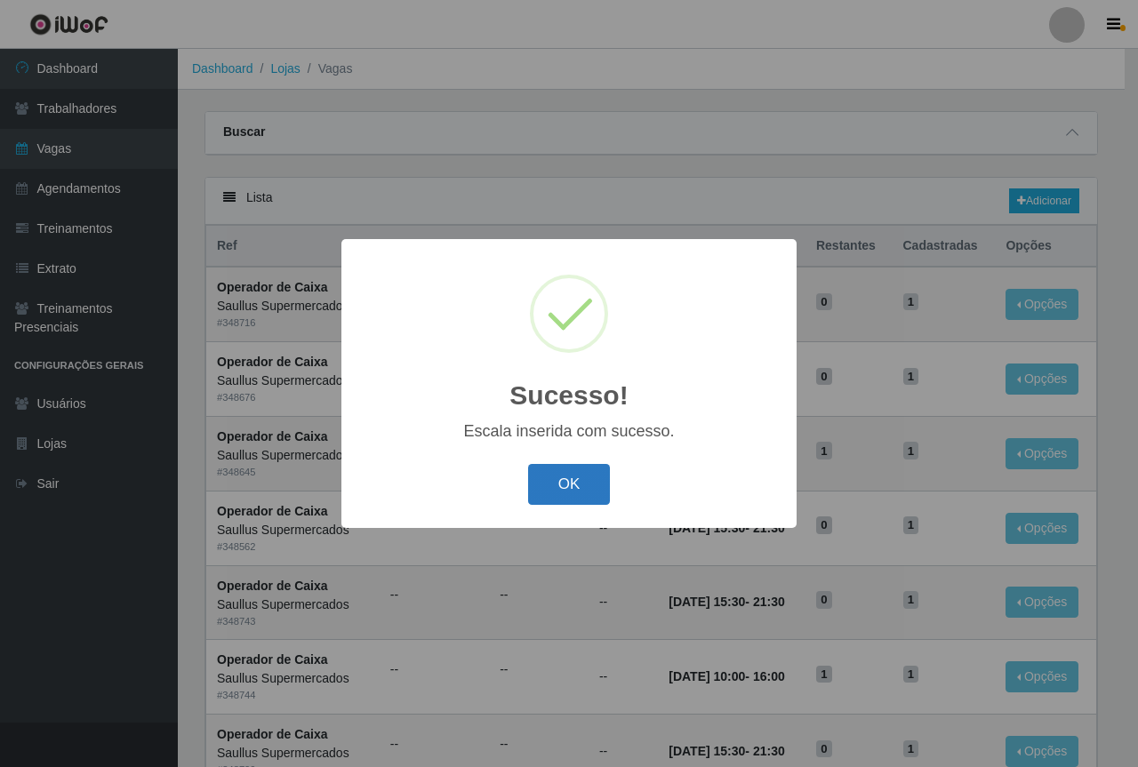
click at [565, 471] on button "OK" at bounding box center [569, 485] width 83 height 42
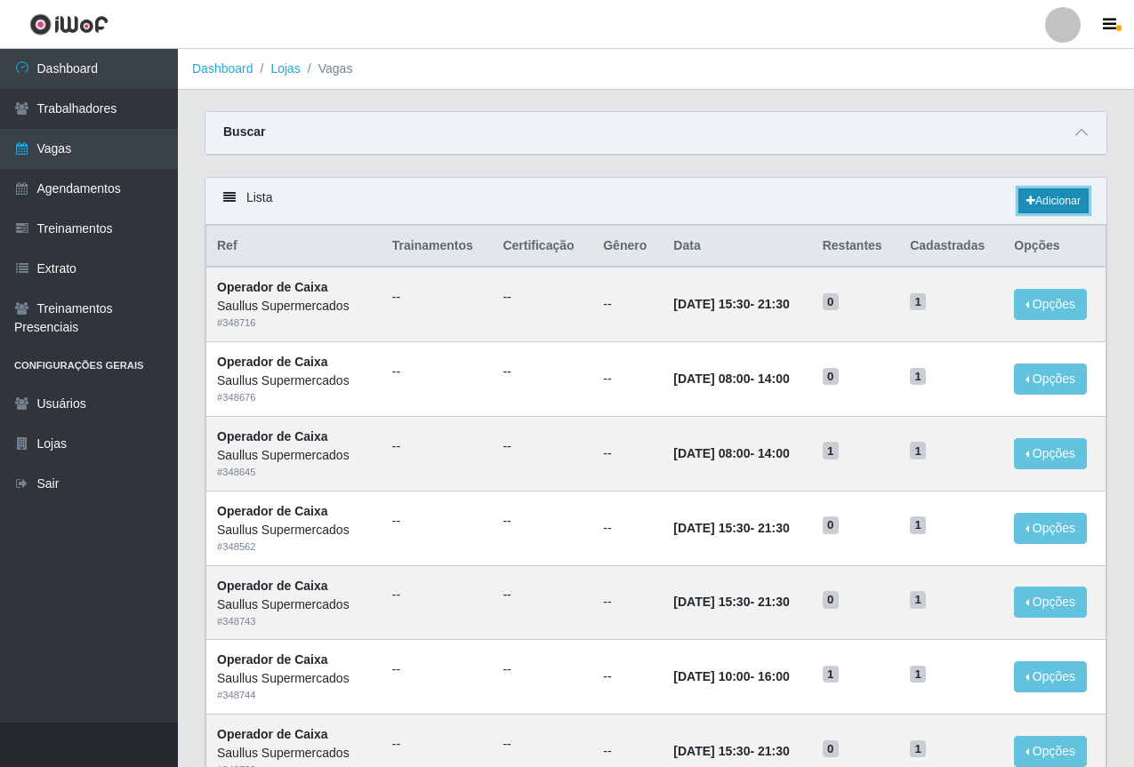
click at [1031, 199] on icon at bounding box center [1030, 201] width 9 height 11
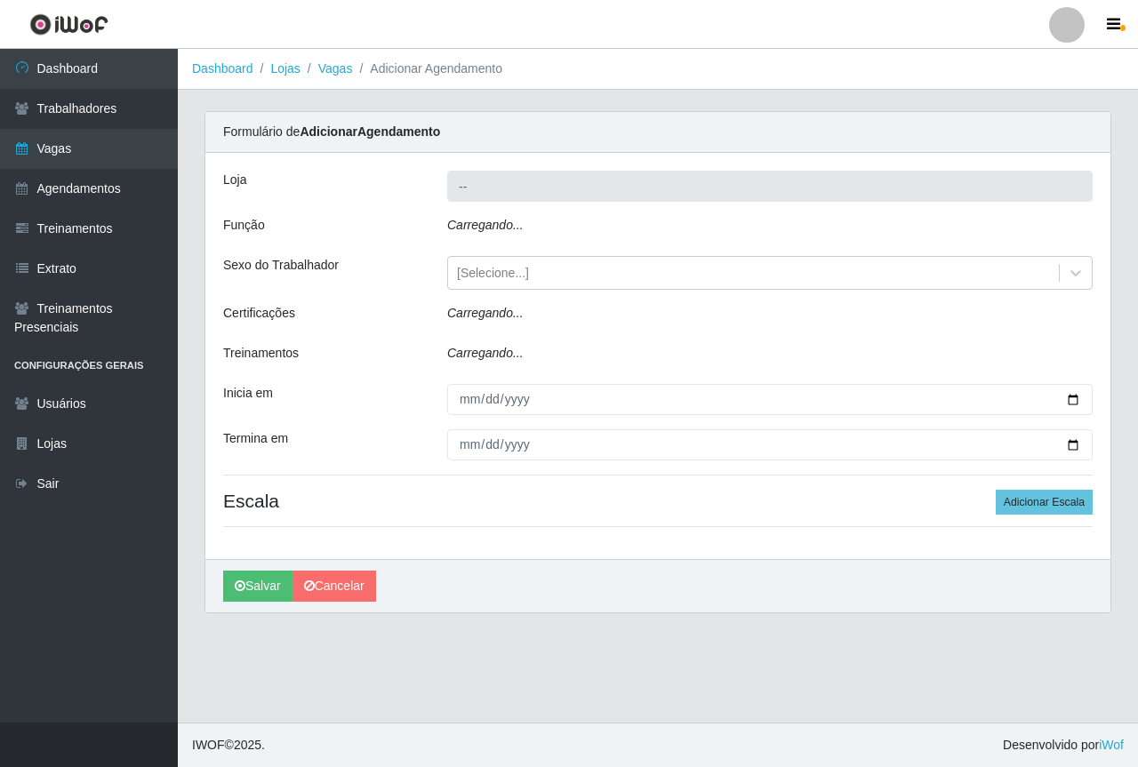
type input "Saullus Supermercados"
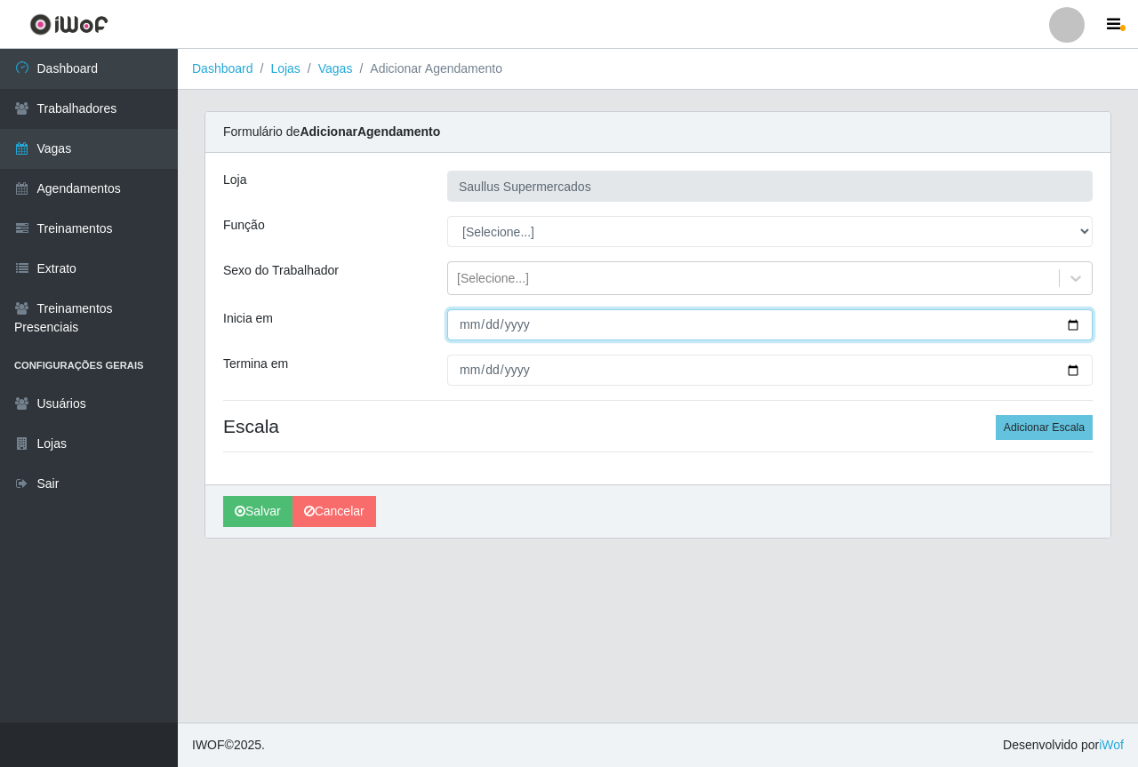
click at [466, 333] on input "Inicia em" at bounding box center [770, 324] width 646 height 31
type input "2025-10-11"
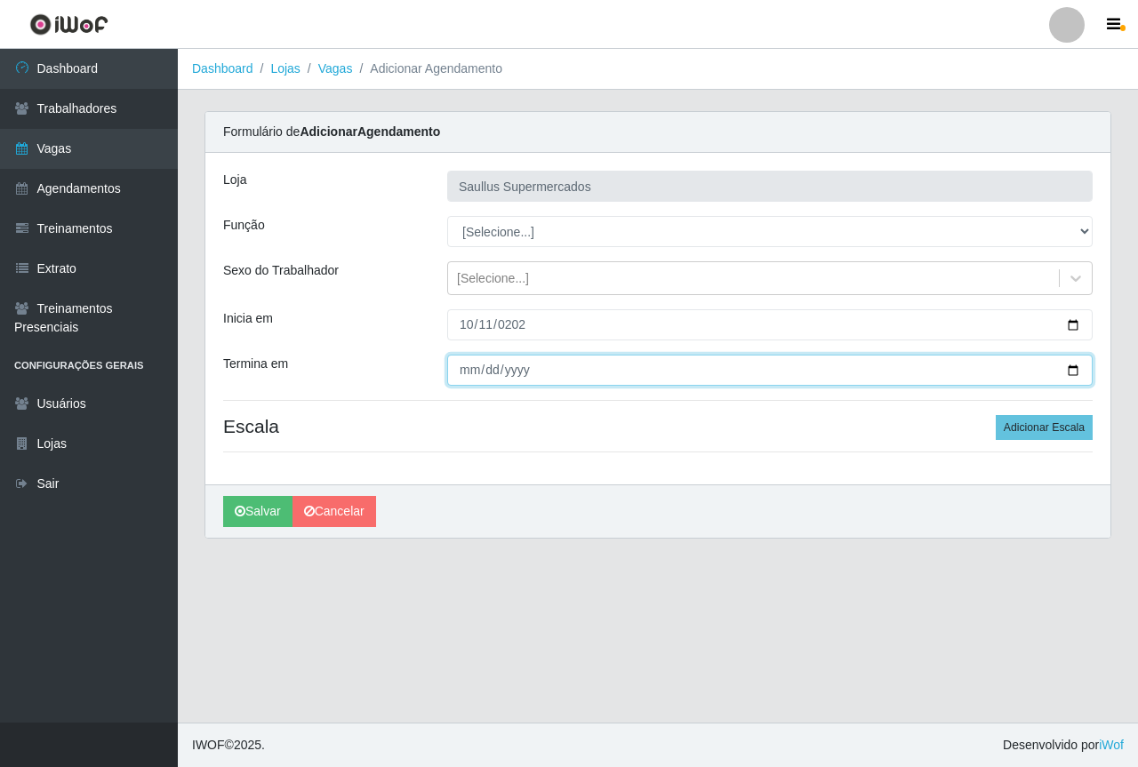
click at [470, 366] on input "Termina em" at bounding box center [770, 370] width 646 height 31
type input "2025-10-11"
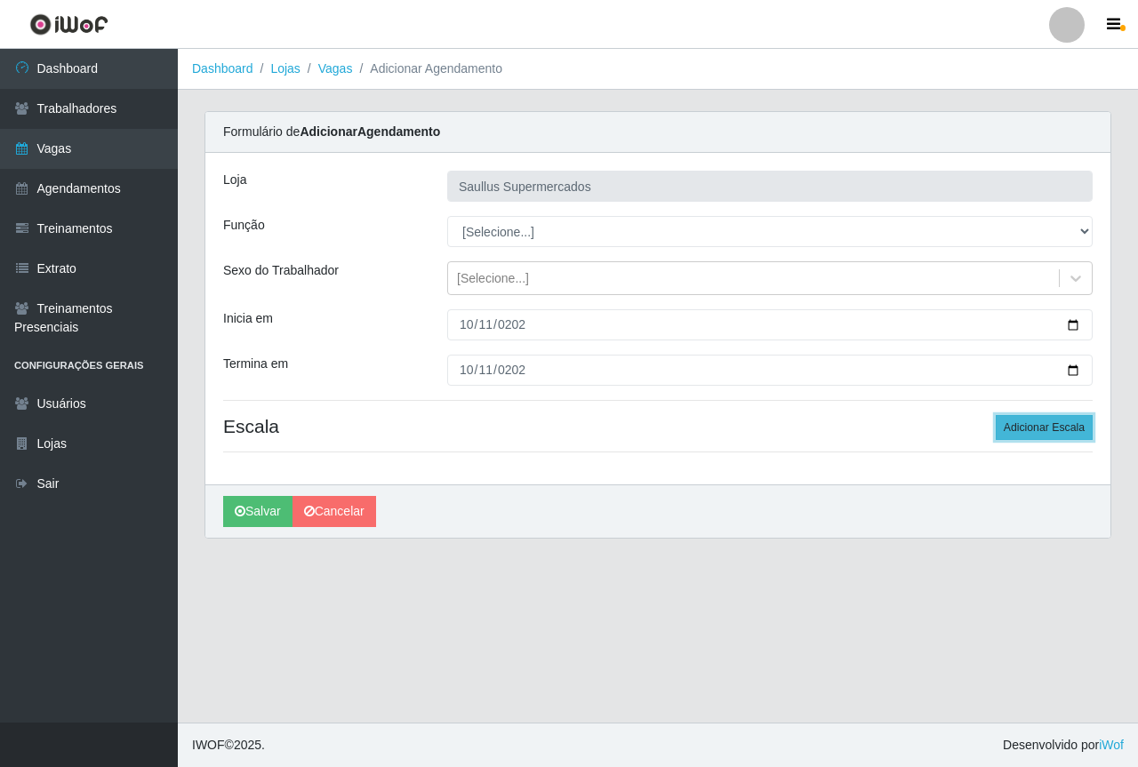
click at [1020, 431] on button "Adicionar Escala" at bounding box center [1044, 427] width 97 height 25
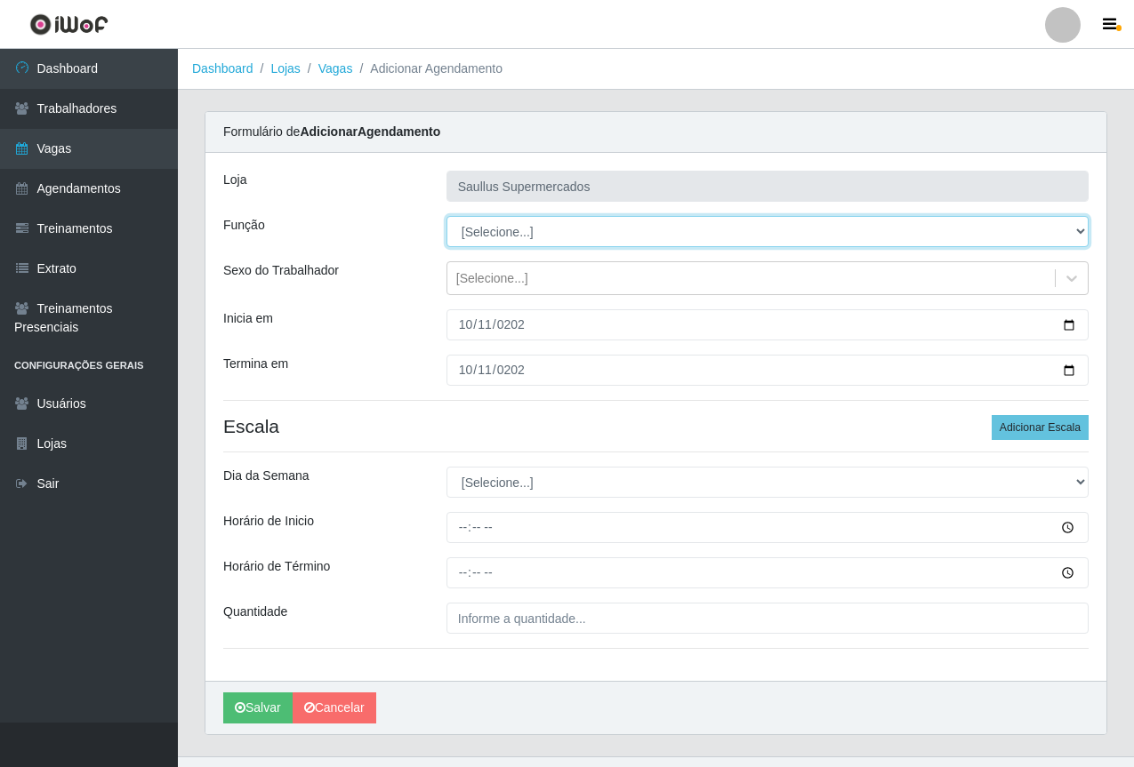
click at [479, 229] on select "[Selecione...] ASG ASG + ASG ++ Balconista de Açougue Balconista de Açougue + B…" at bounding box center [767, 231] width 642 height 31
click at [446, 216] on select "[Selecione...] ASG ASG + ASG ++ Balconista de Açougue Balconista de Açougue + B…" at bounding box center [767, 231] width 642 height 31
click at [478, 229] on select "[Selecione...] ASG ASG + ASG ++ Balconista de Açougue Balconista de Açougue + B…" at bounding box center [767, 231] width 642 height 31
select select "72"
click at [446, 216] on select "[Selecione...] ASG ASG + ASG ++ Balconista de Açougue Balconista de Açougue + B…" at bounding box center [767, 231] width 642 height 31
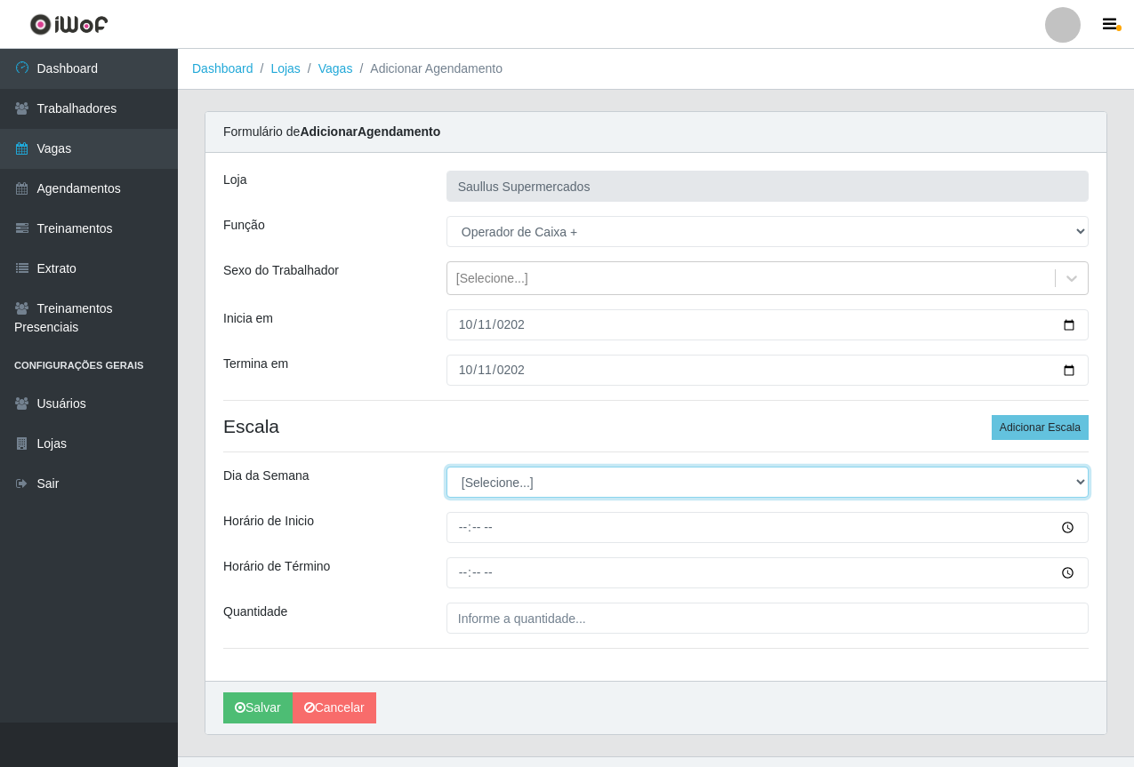
click at [488, 491] on select "[Selecione...] Segunda Terça Quarta Quinta Sexta Sábado Domingo" at bounding box center [767, 482] width 642 height 31
select select "6"
click at [446, 467] on select "[Selecione...] Segunda Terça Quarta Quinta Sexta Sábado Domingo" at bounding box center [767, 482] width 642 height 31
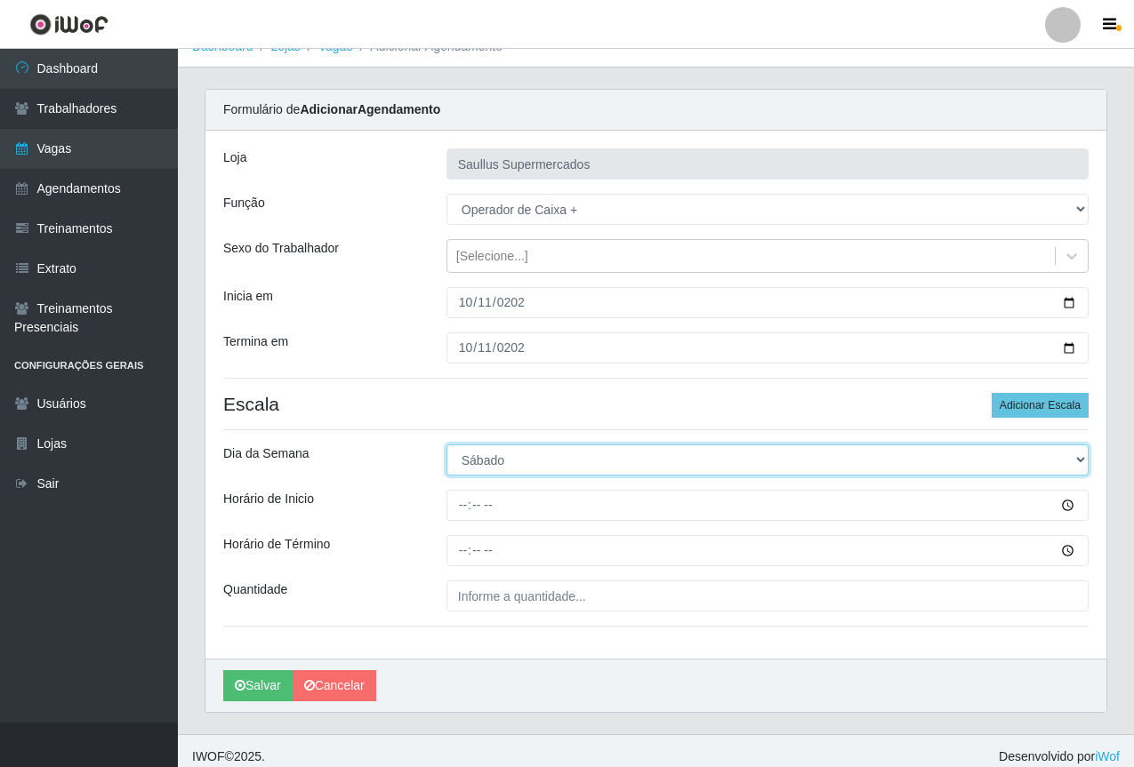
scroll to position [34, 0]
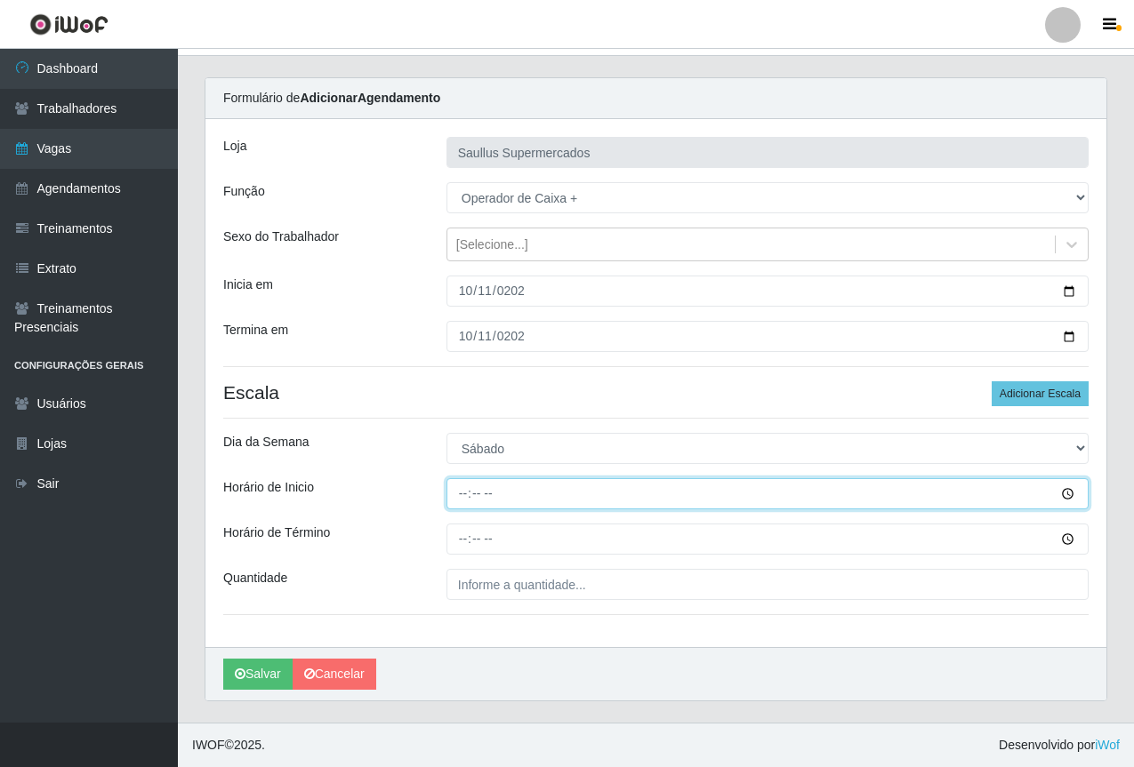
click at [460, 499] on input "Horário de Inicio" at bounding box center [767, 493] width 642 height 31
type input "07:00"
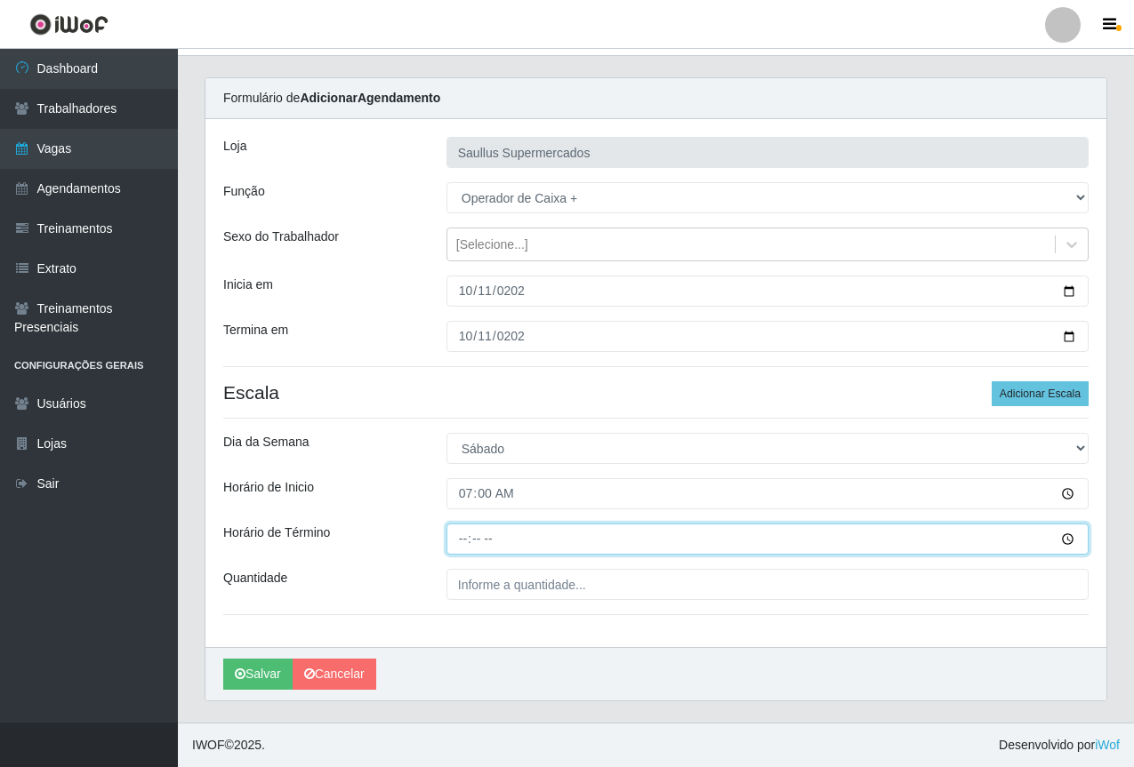
click at [465, 555] on input "Horário de Término" at bounding box center [767, 539] width 642 height 31
type input "13:00"
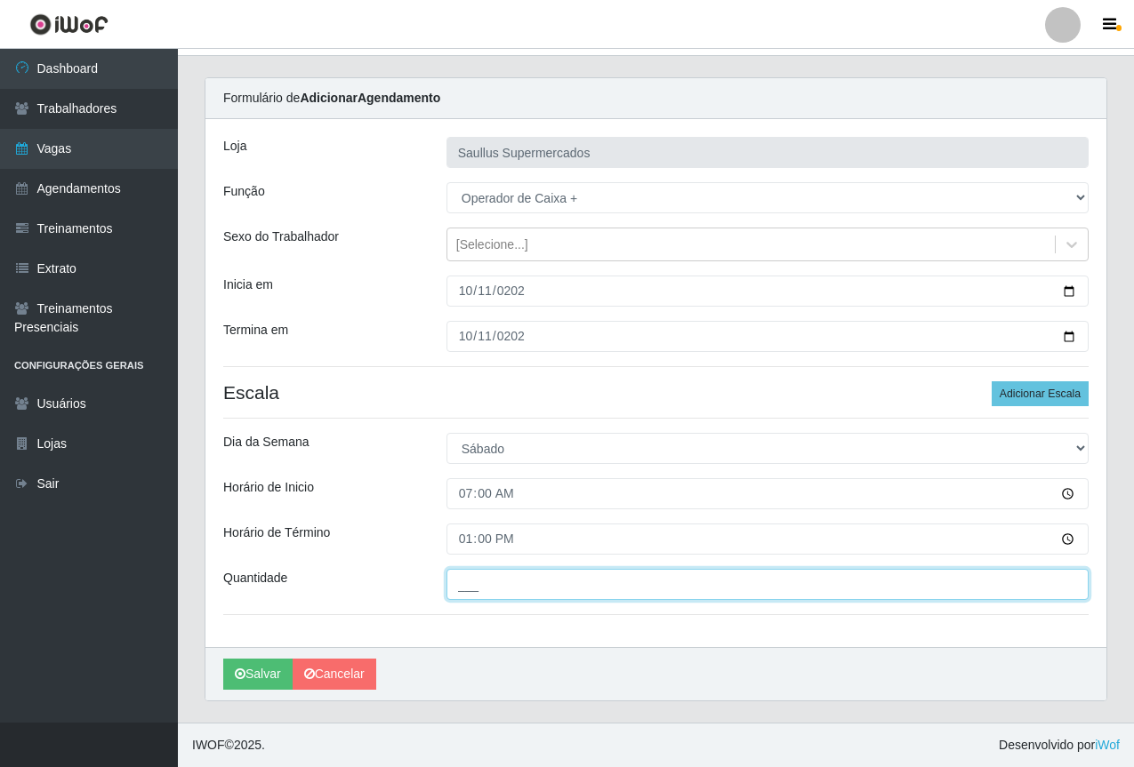
click at [479, 584] on input "___" at bounding box center [767, 584] width 642 height 31
type input "1__"
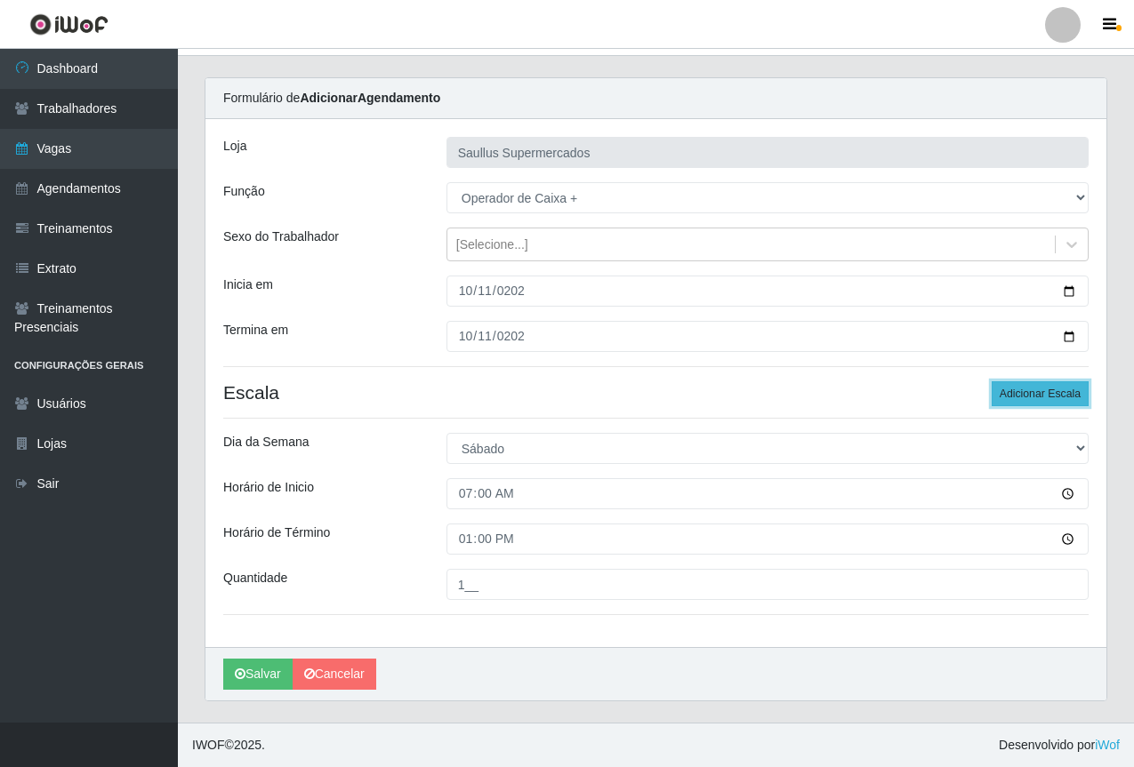
click at [1030, 402] on button "Adicionar Escala" at bounding box center [1040, 394] width 97 height 25
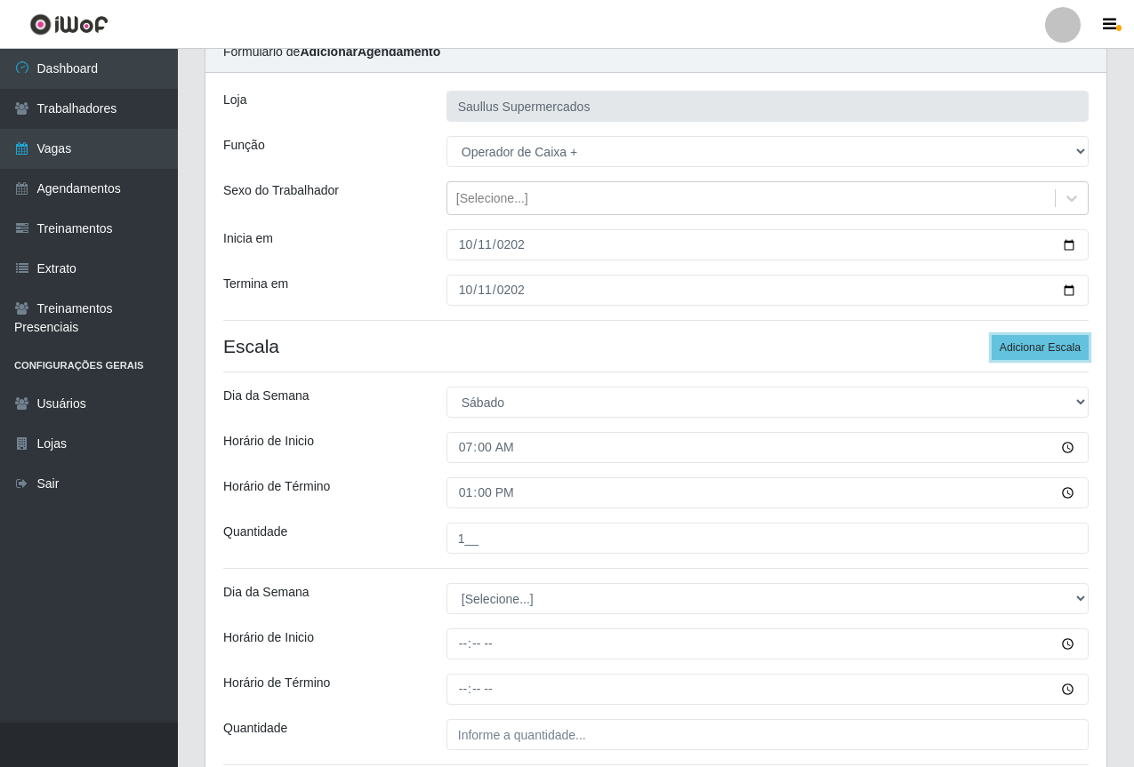
scroll to position [230, 0]
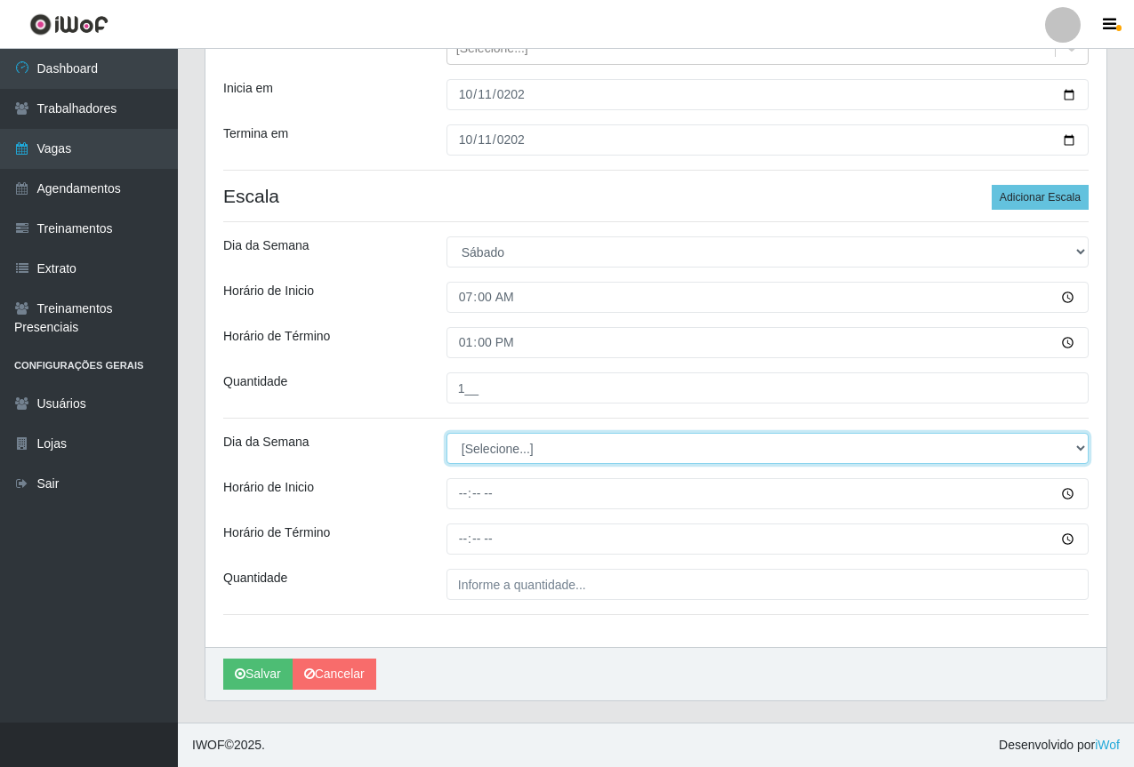
click at [477, 448] on select "[Selecione...] Segunda Terça Quarta Quinta Sexta Sábado Domingo" at bounding box center [767, 448] width 642 height 31
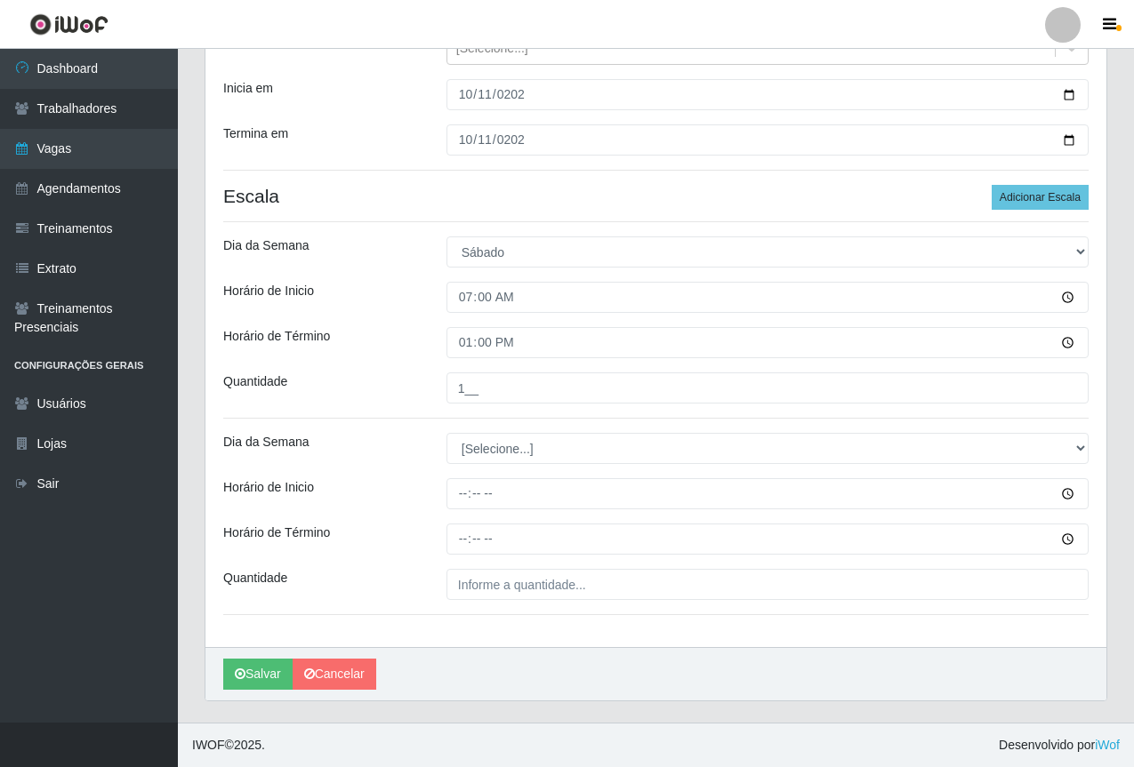
drag, startPoint x: 390, startPoint y: 545, endPoint x: 399, endPoint y: 531, distance: 16.8
click at [390, 543] on div "Horário de Término" at bounding box center [321, 539] width 223 height 31
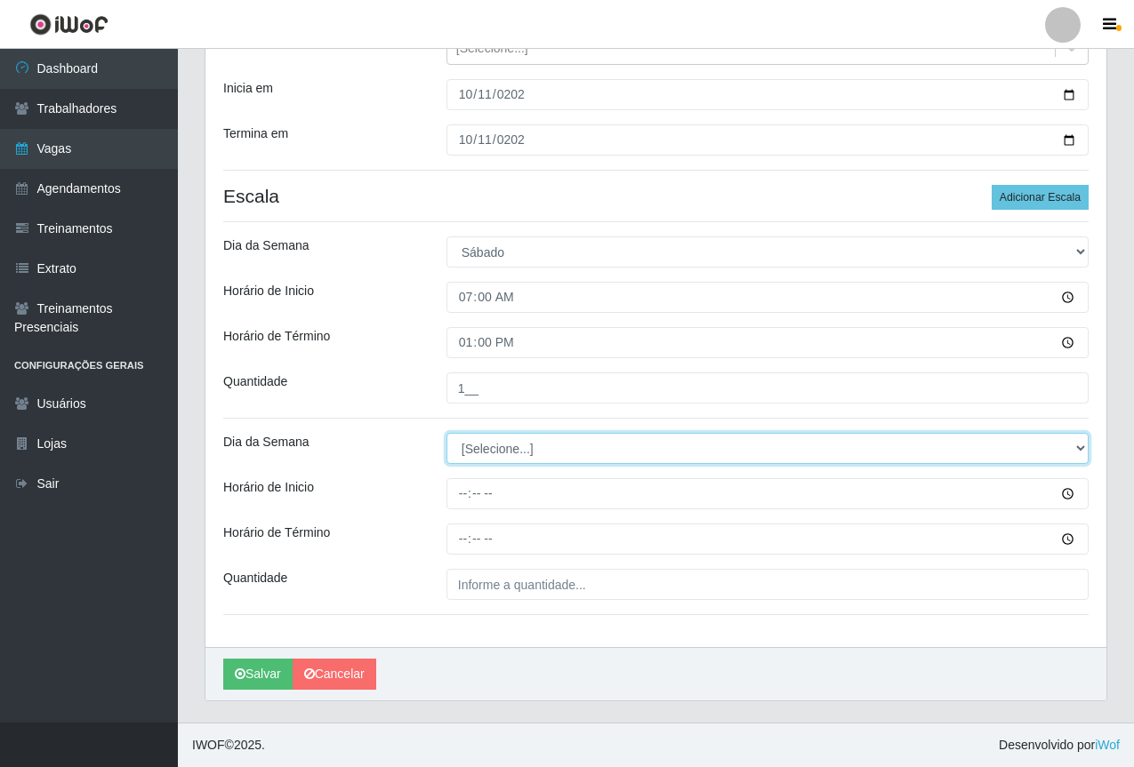
click at [464, 445] on select "[Selecione...] Segunda Terça Quarta Quinta Sexta Sábado Domingo" at bounding box center [767, 448] width 642 height 31
select select "6"
click at [446, 433] on select "[Selecione...] Segunda Terça Quarta Quinta Sexta Sábado Domingo" at bounding box center [767, 448] width 642 height 31
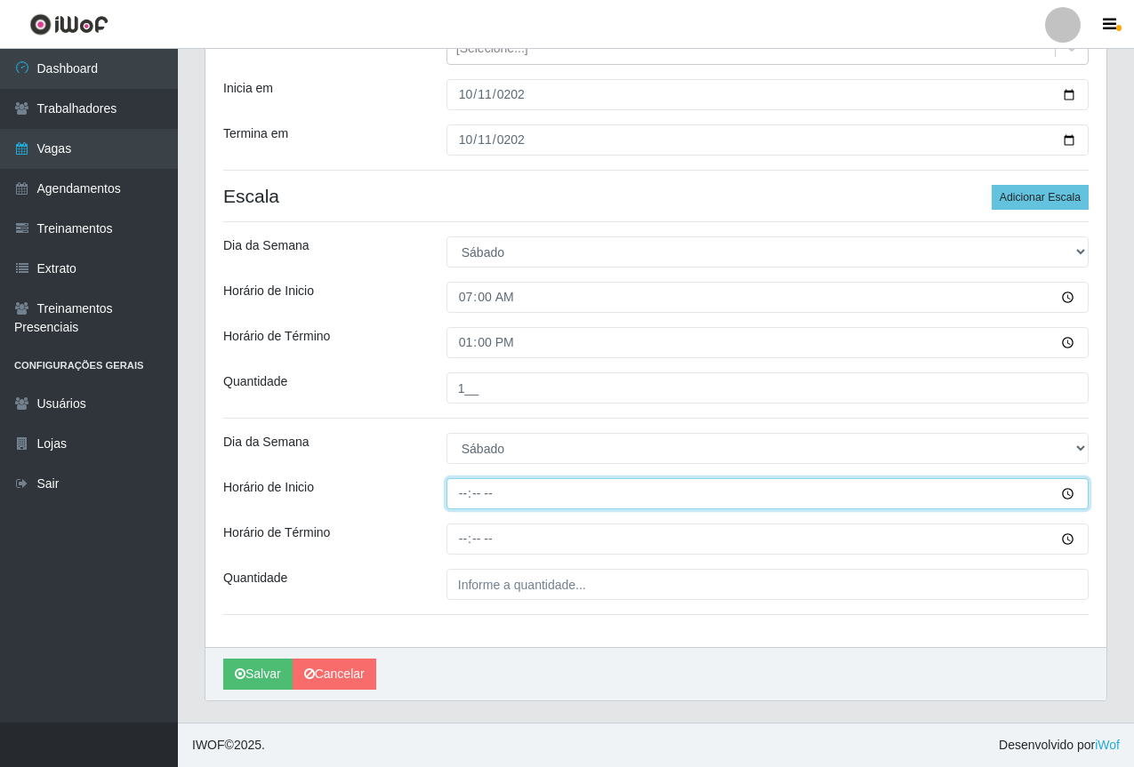
click at [462, 502] on input "Horário de Inicio" at bounding box center [767, 493] width 642 height 31
type input "15:30"
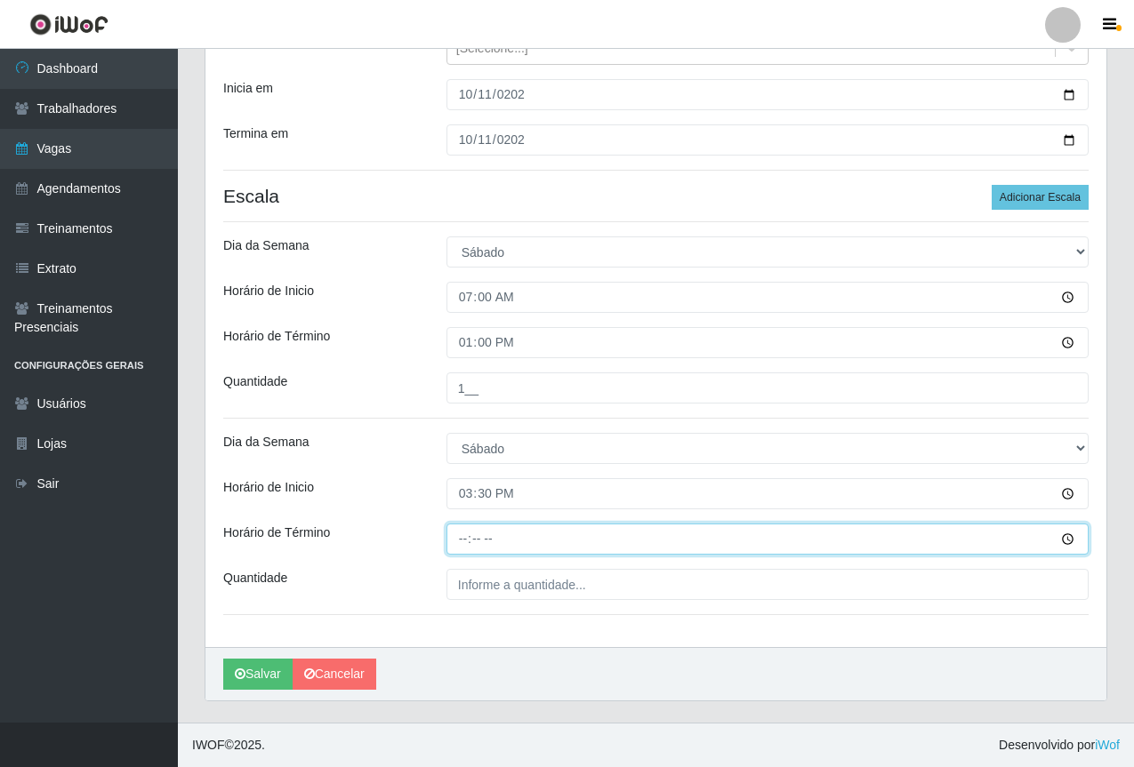
click at [465, 547] on input "Horário de Término" at bounding box center [767, 539] width 642 height 31
type input "21:30"
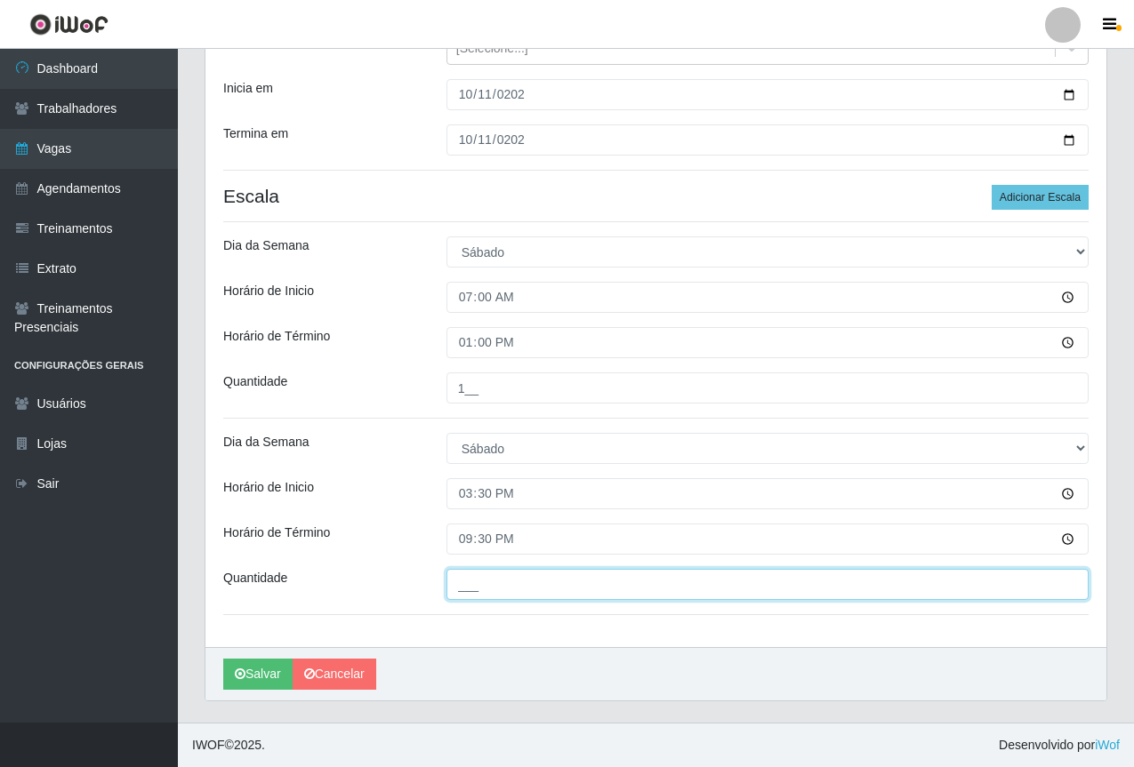
drag, startPoint x: 536, startPoint y: 574, endPoint x: 550, endPoint y: 597, distance: 27.2
click at [536, 575] on input "___" at bounding box center [767, 584] width 642 height 31
type input "1__"
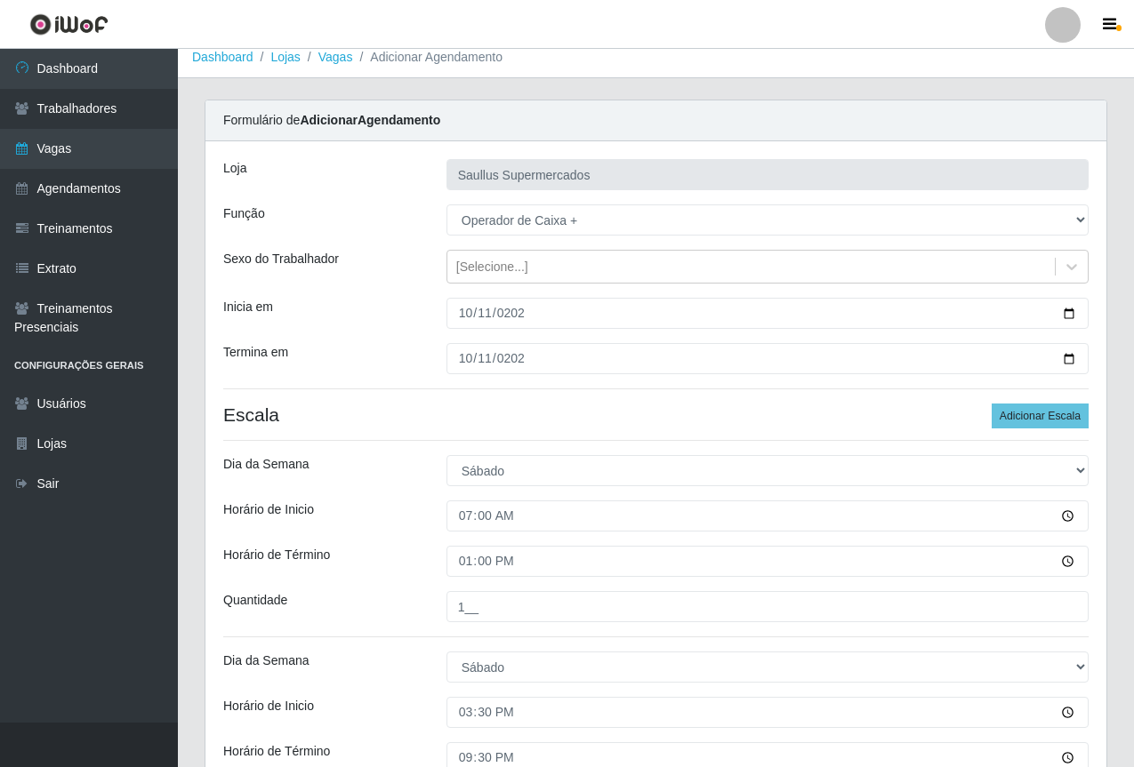
scroll to position [0, 0]
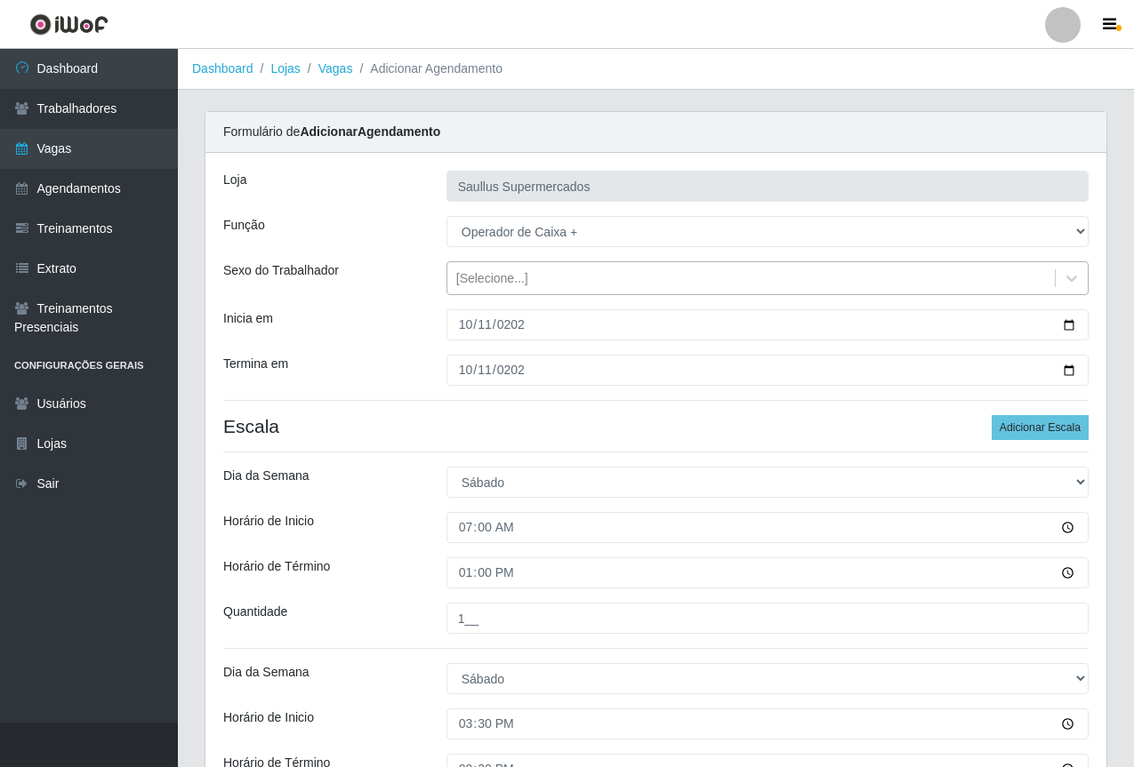
click at [485, 282] on div "[Selecione...]" at bounding box center [492, 278] width 72 height 19
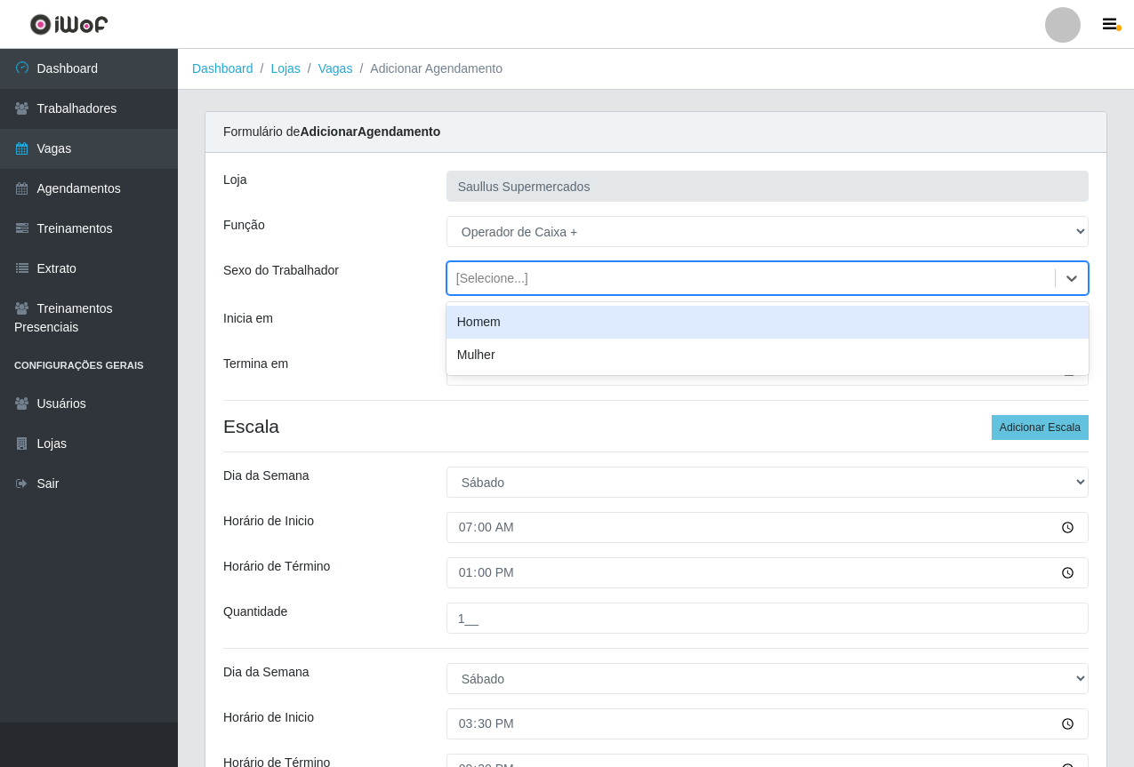
click at [382, 319] on div "Inicia em" at bounding box center [321, 324] width 223 height 31
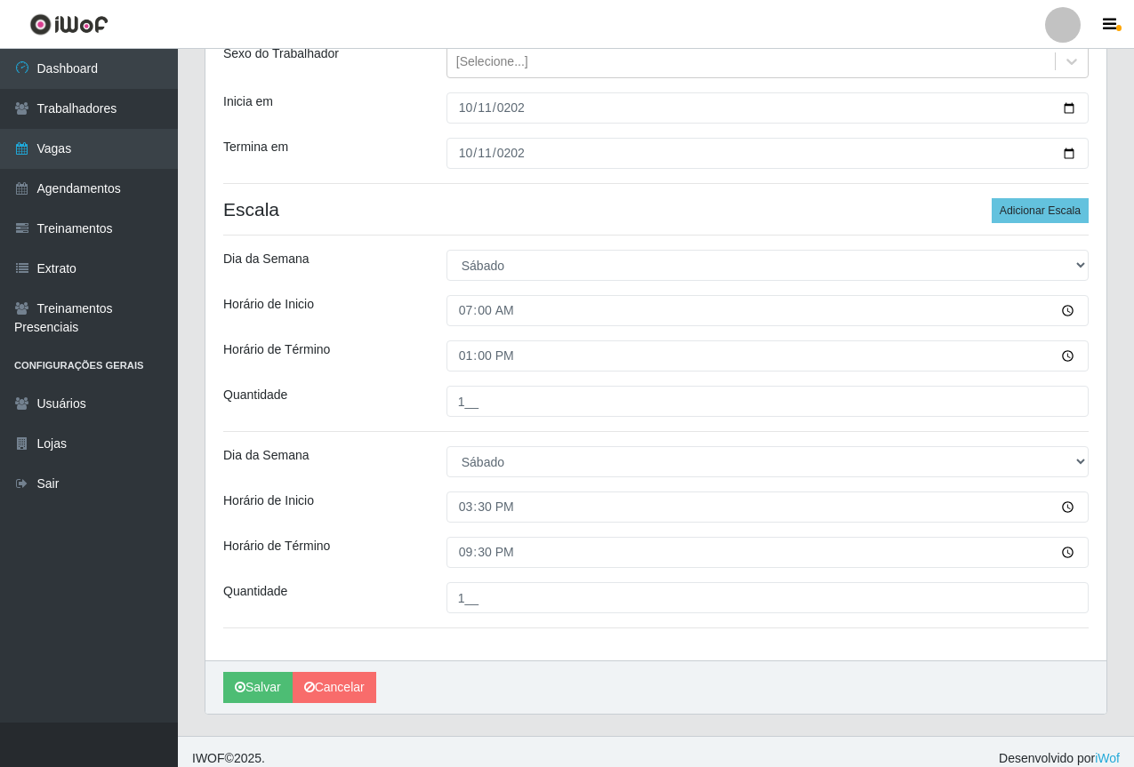
scroll to position [230, 0]
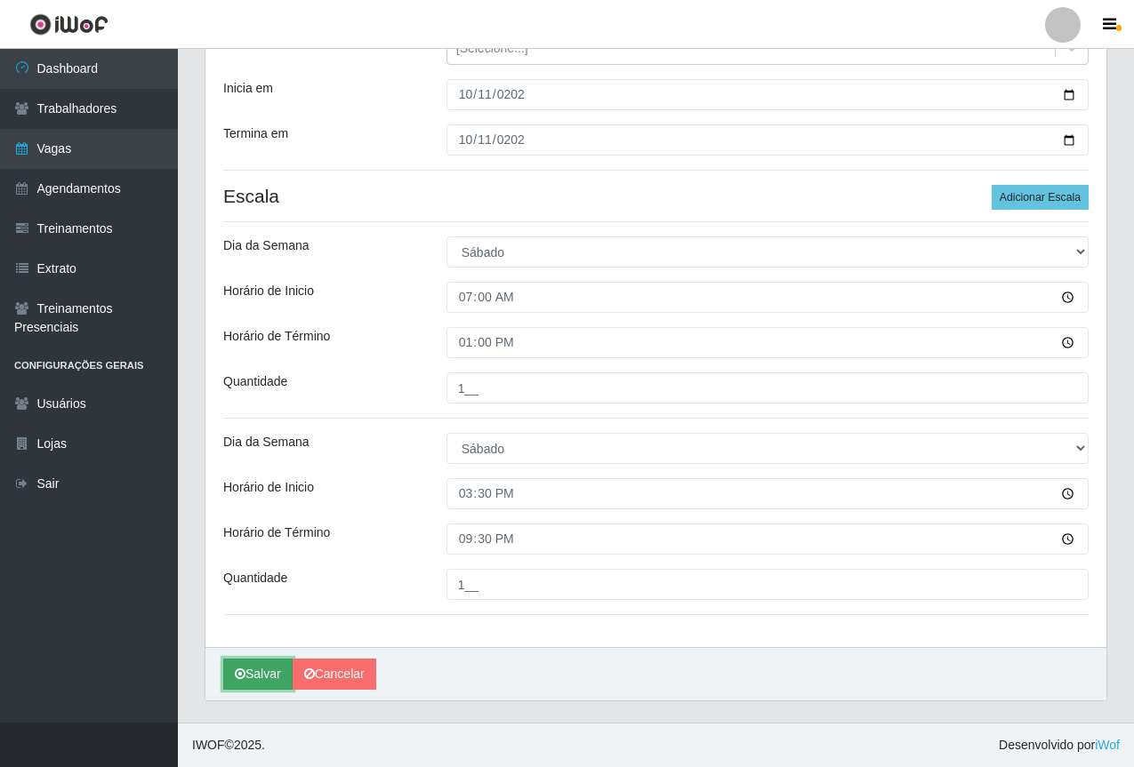
click at [244, 678] on icon "submit" at bounding box center [240, 674] width 11 height 12
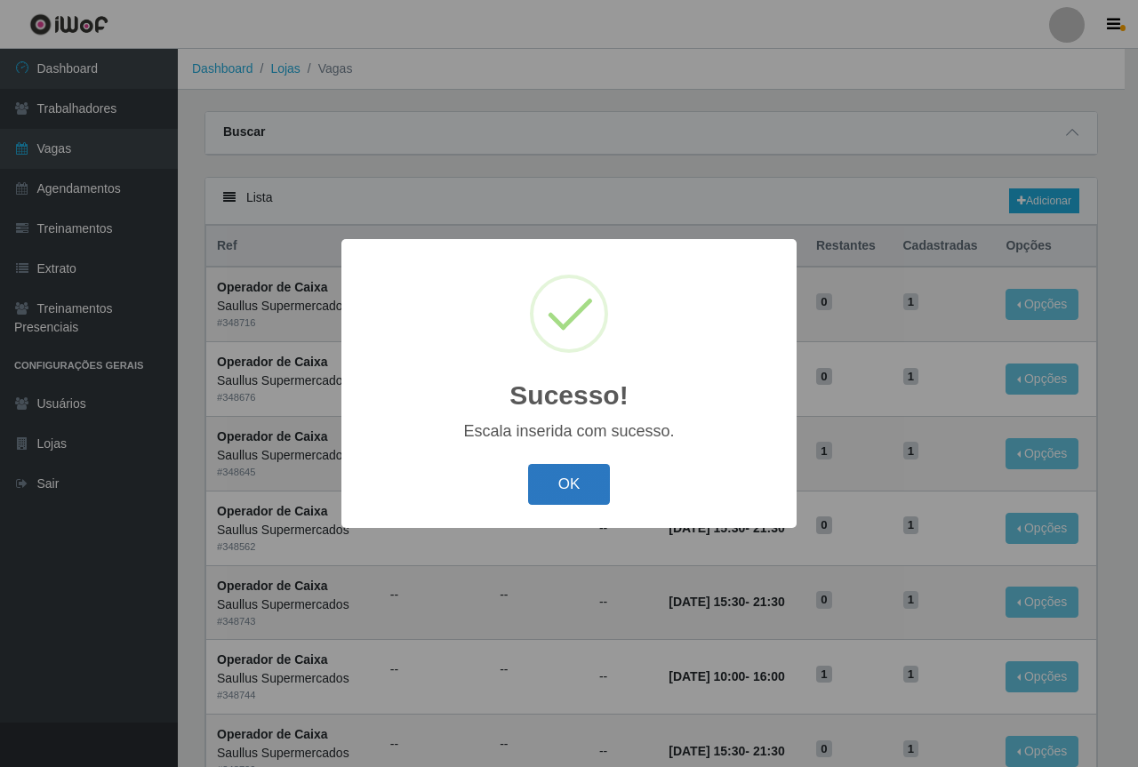
click at [589, 482] on button "OK" at bounding box center [569, 485] width 83 height 42
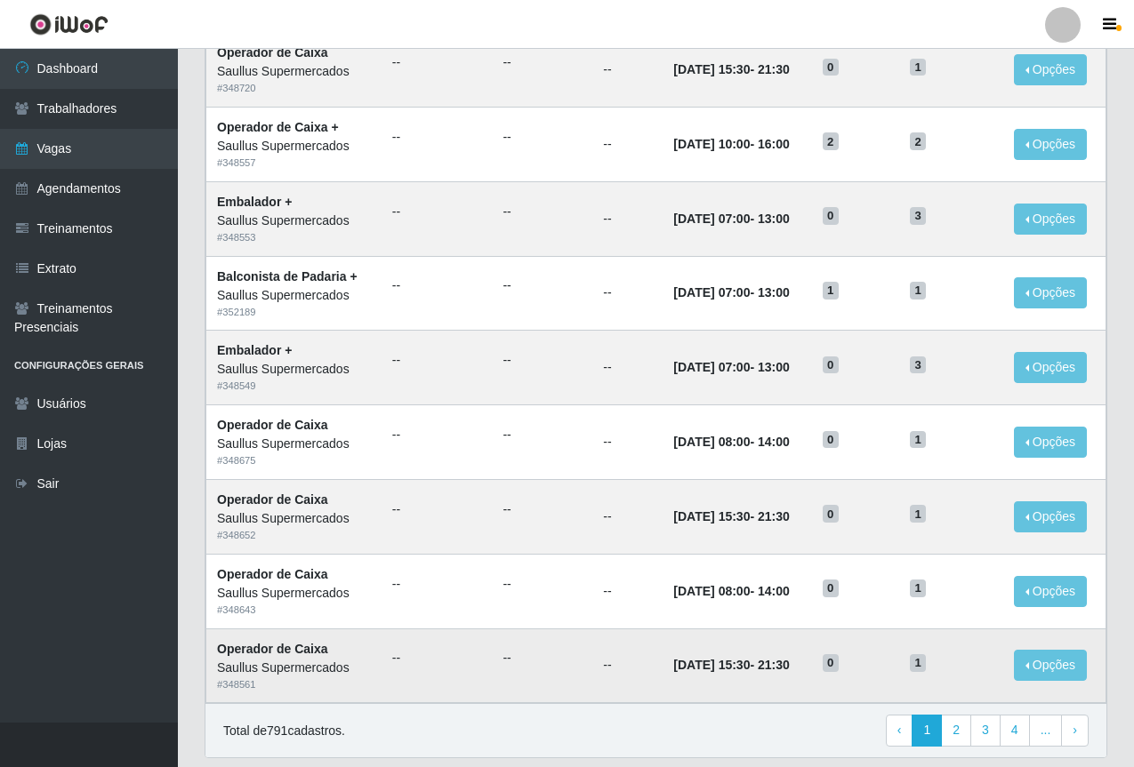
scroll to position [740, 0]
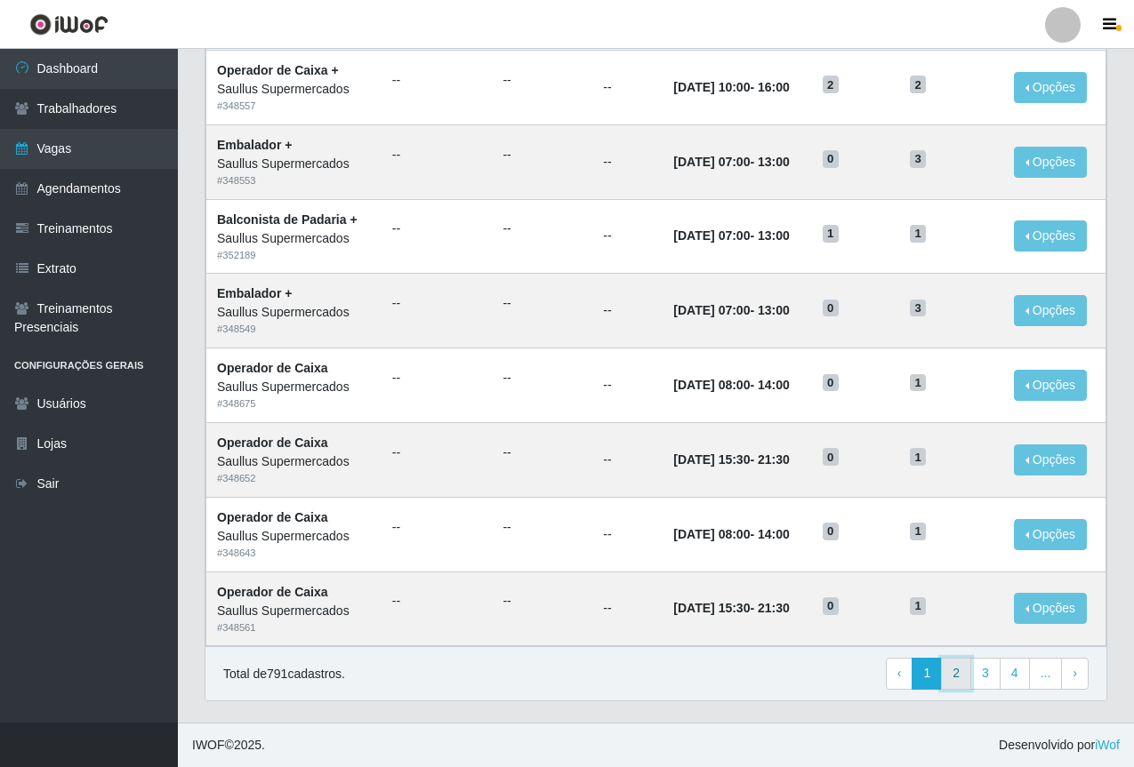
click at [968, 682] on link "2" at bounding box center [956, 674] width 30 height 32
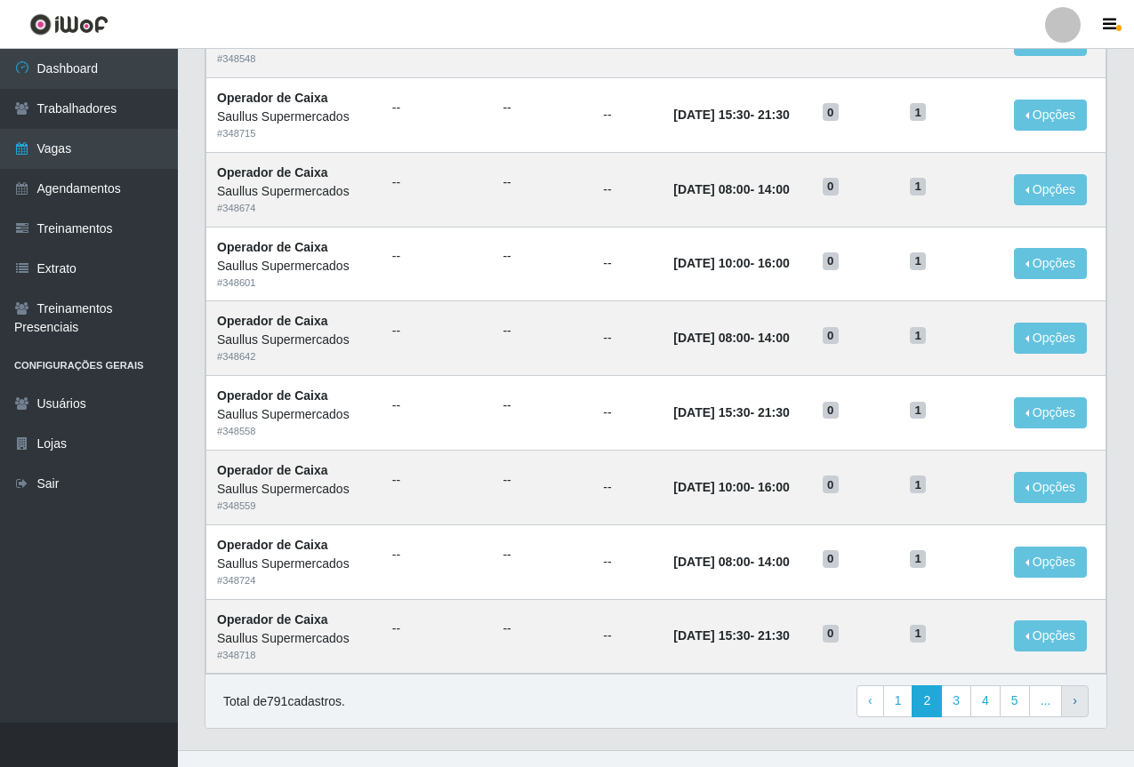
scroll to position [711, 0]
click at [963, 705] on link "3" at bounding box center [956, 702] width 30 height 32
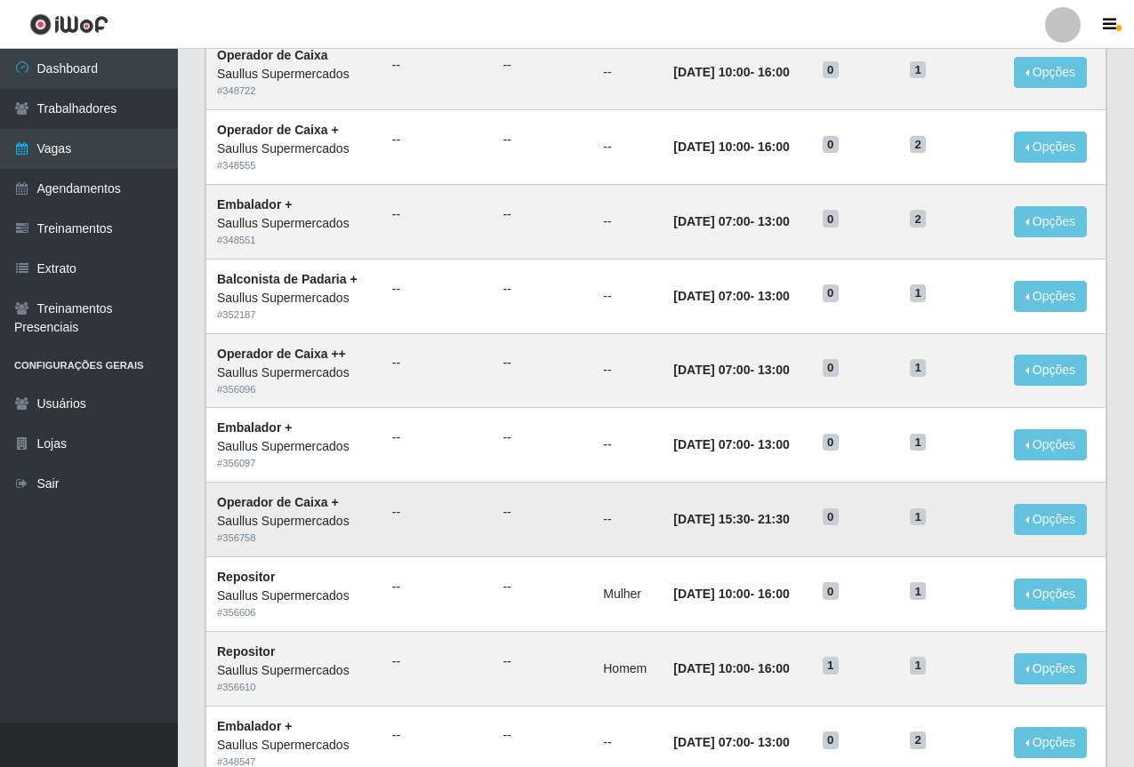
scroll to position [740, 0]
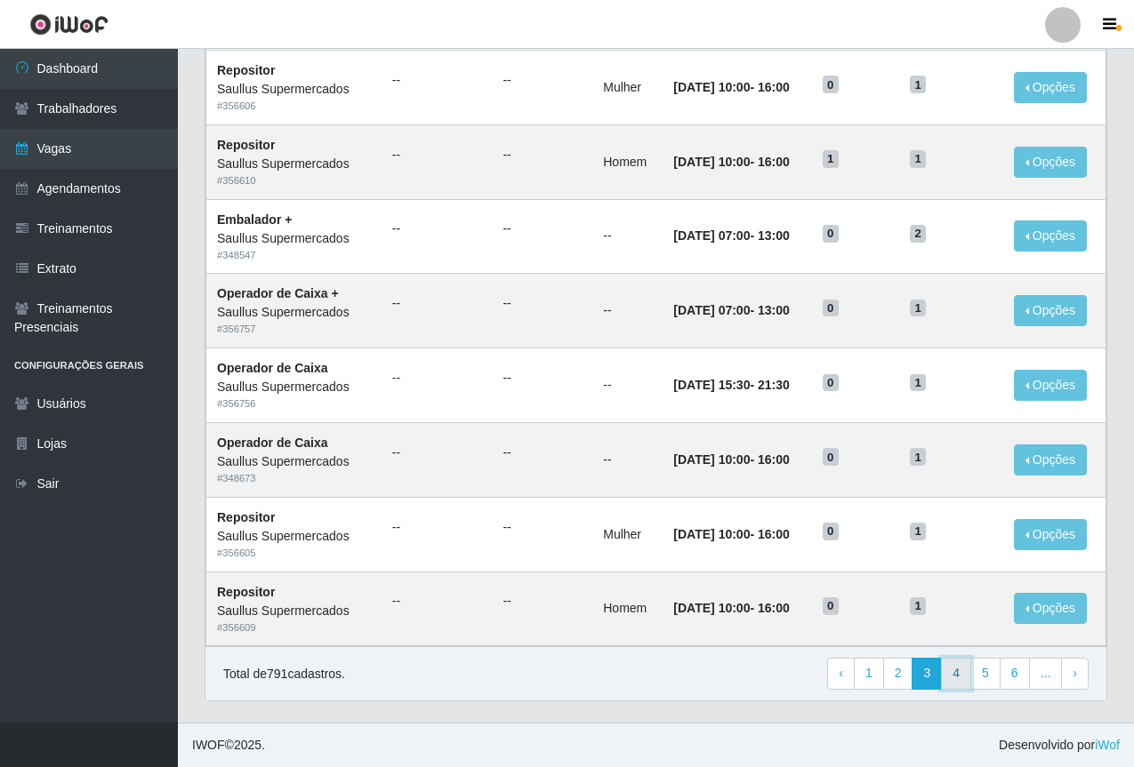
click at [964, 677] on link "4" at bounding box center [956, 674] width 30 height 32
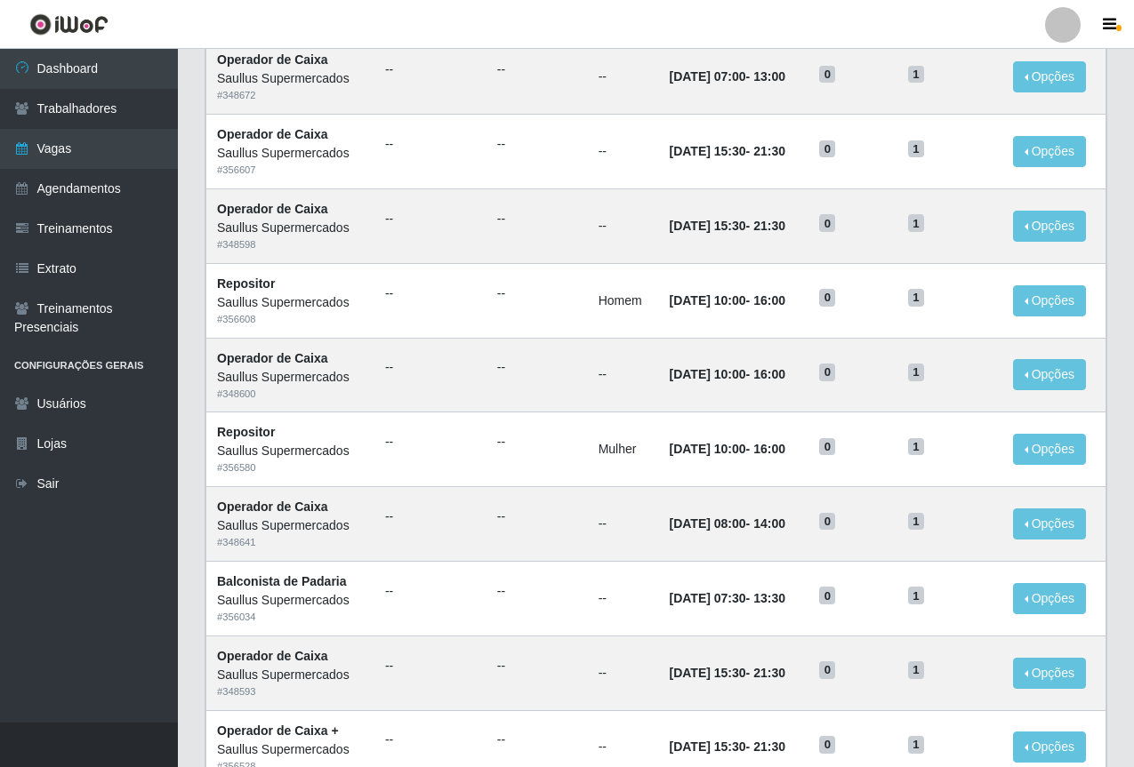
scroll to position [711, 0]
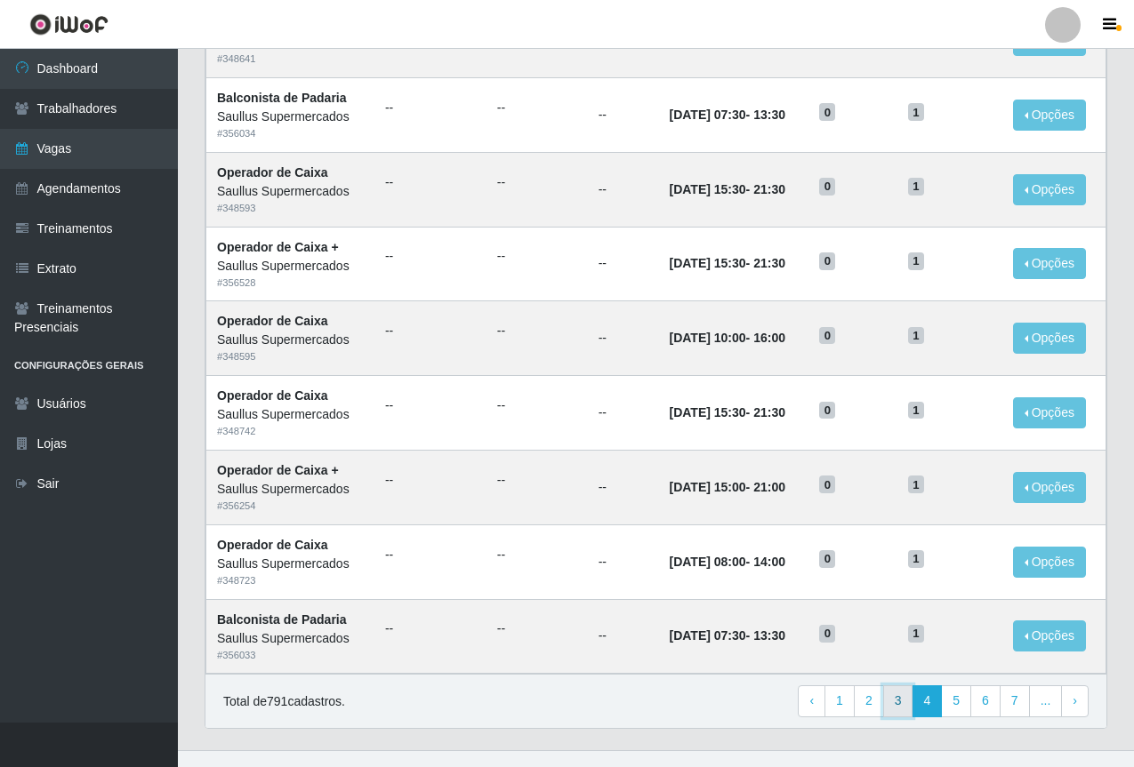
click at [908, 703] on link "3" at bounding box center [898, 702] width 30 height 32
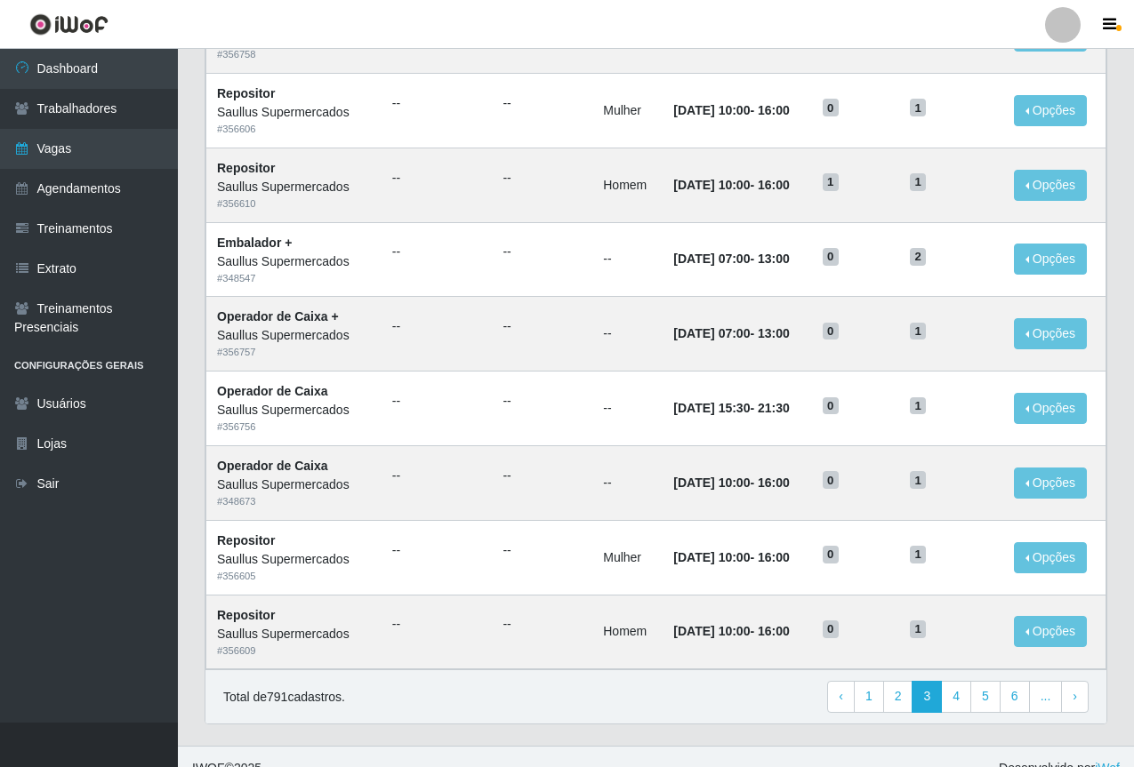
scroll to position [740, 0]
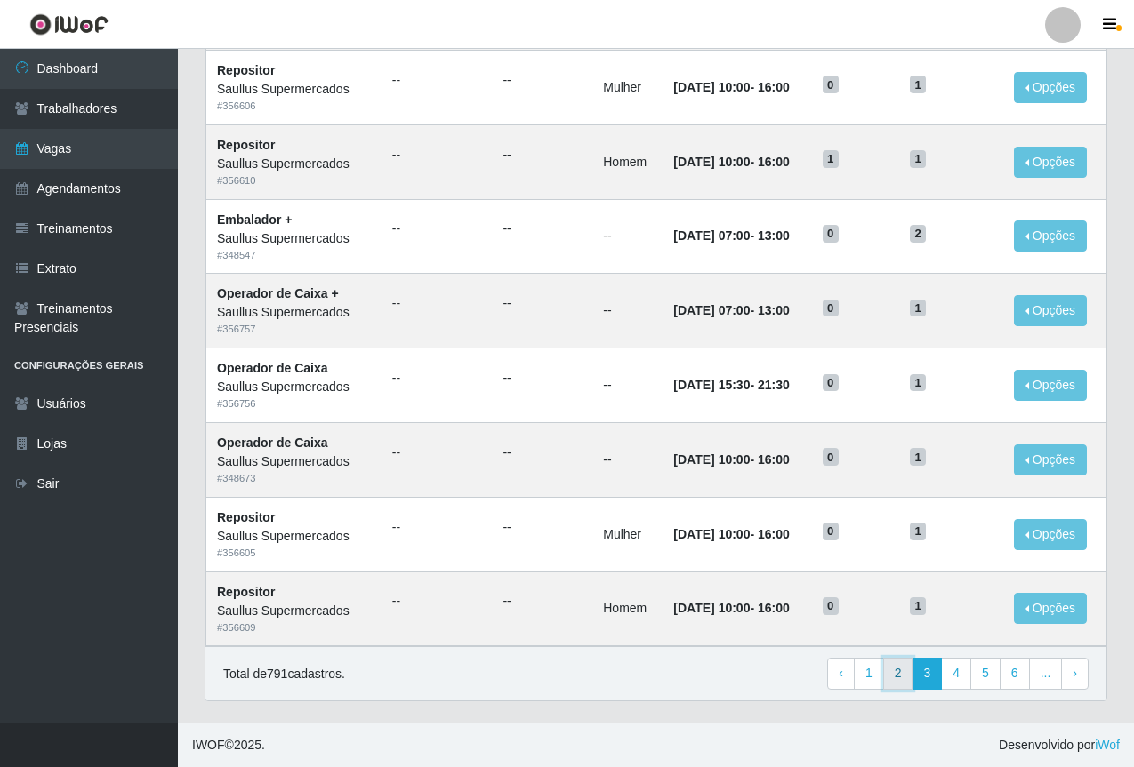
click at [902, 684] on link "2" at bounding box center [898, 674] width 30 height 32
